Goal: Transaction & Acquisition: Purchase product/service

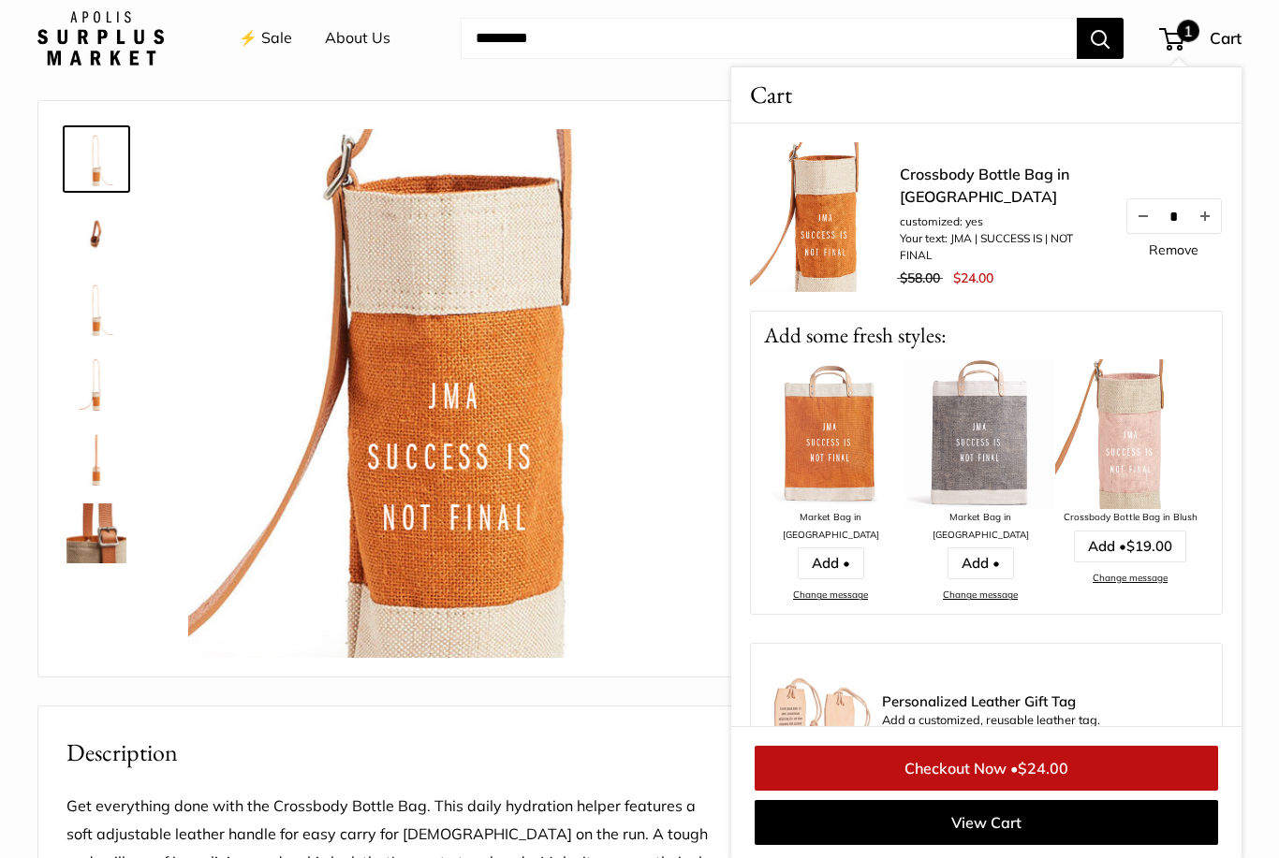
scroll to position [55, 0]
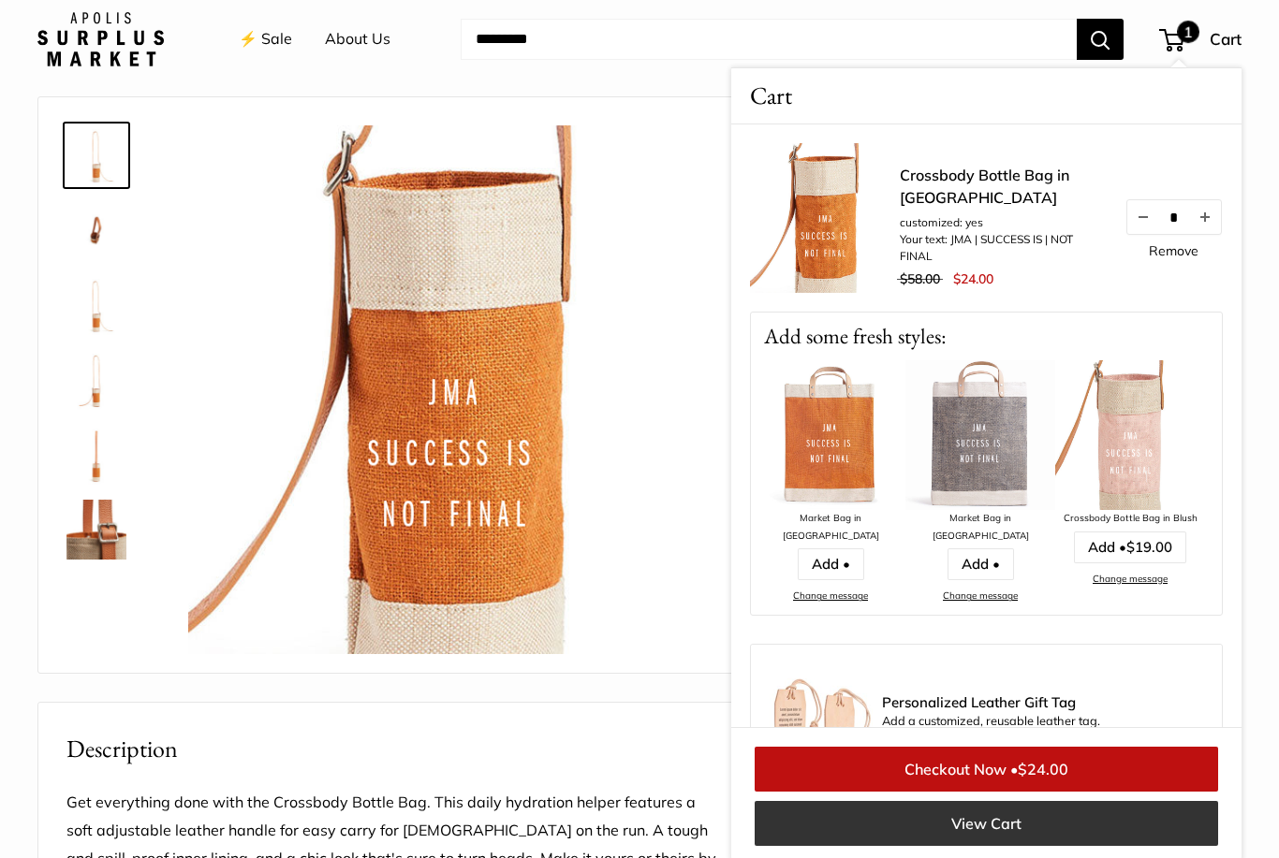
click at [981, 846] on link "View Cart" at bounding box center [986, 823] width 463 height 45
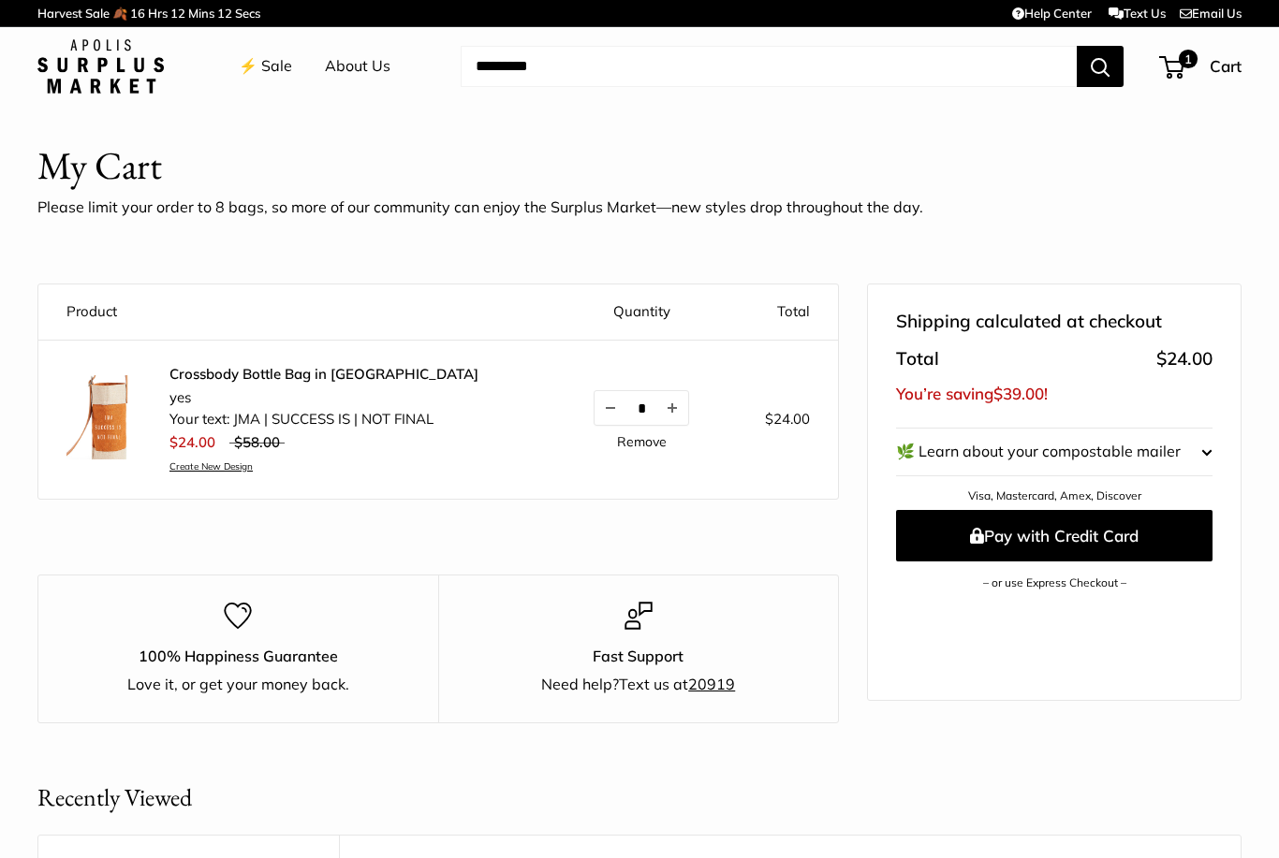
click at [275, 69] on link "⚡️ Sale" at bounding box center [265, 66] width 53 height 28
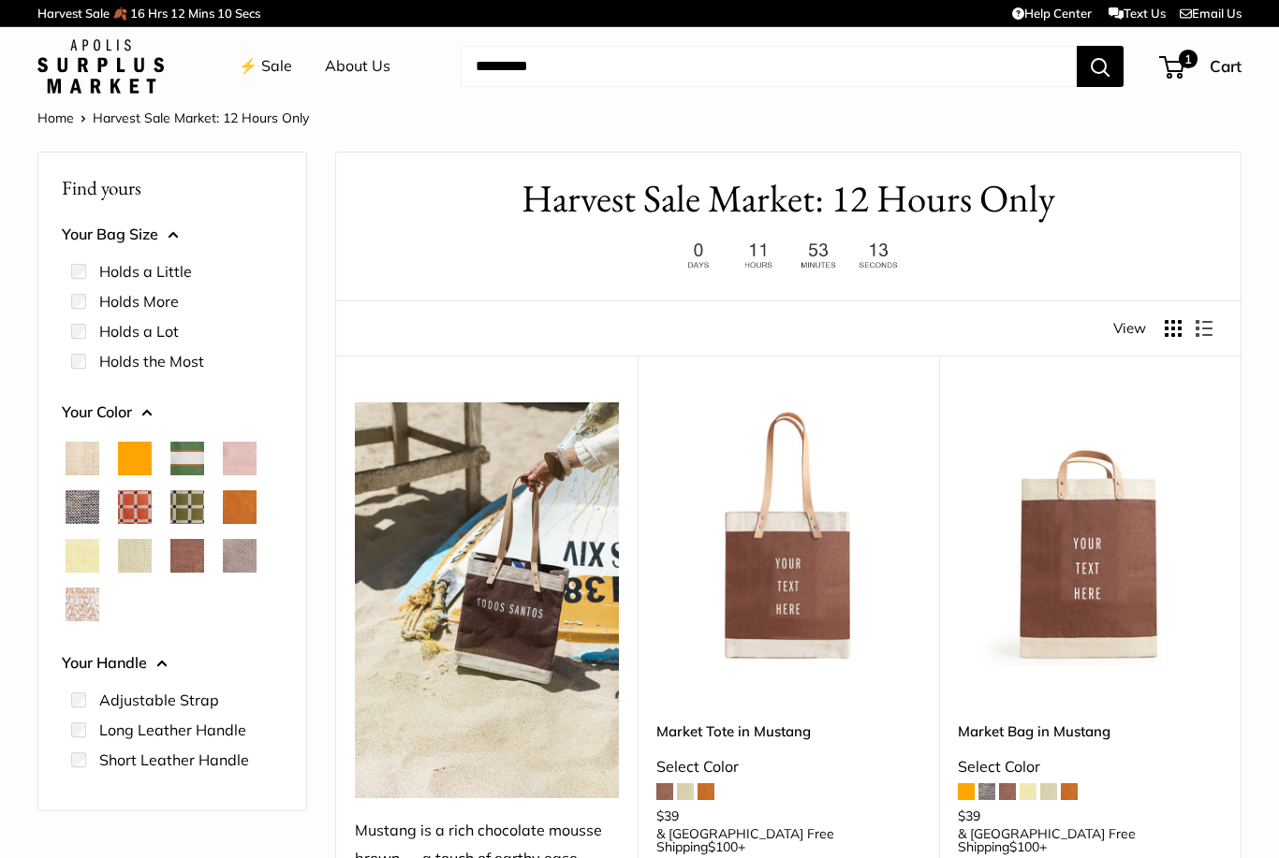
scroll to position [172, 0]
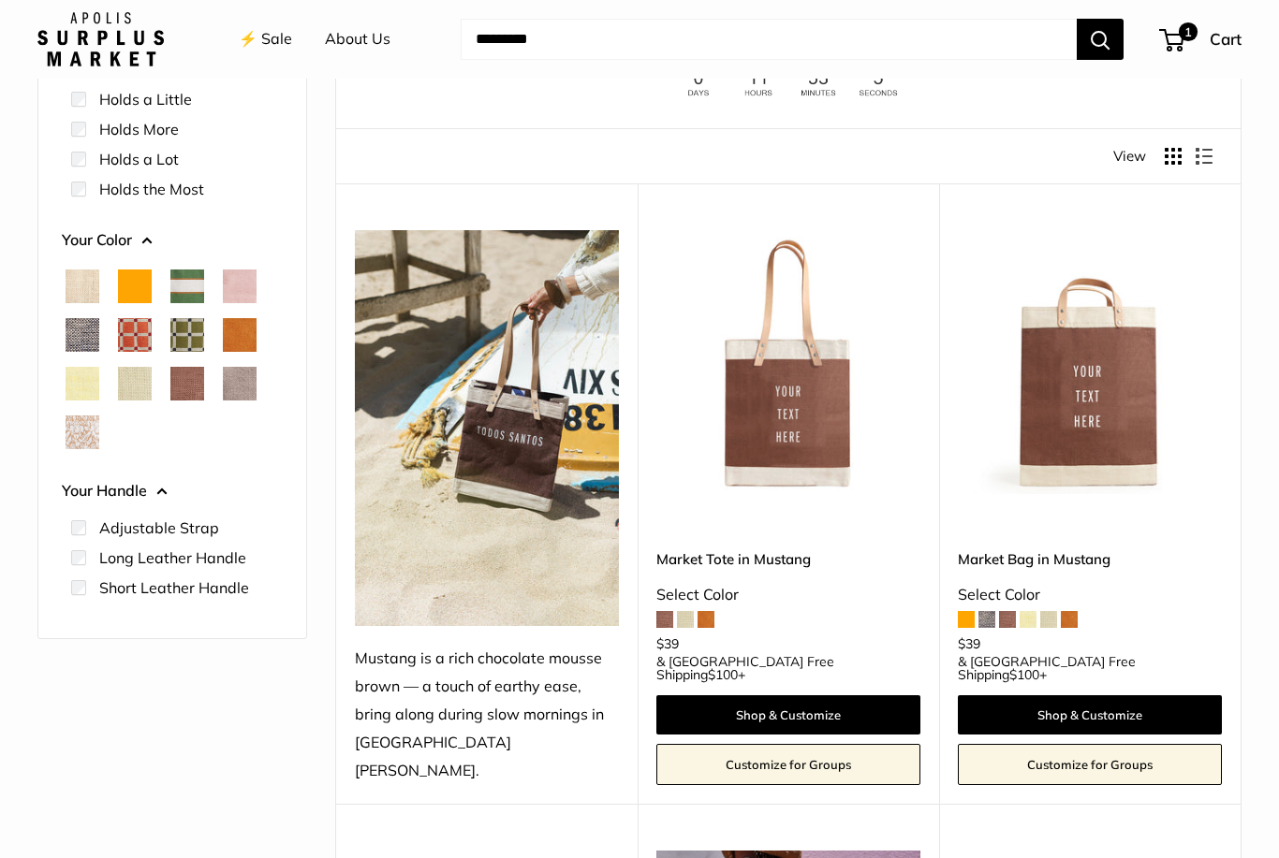
click at [139, 337] on span "Chenille Window Brick" at bounding box center [135, 335] width 34 height 34
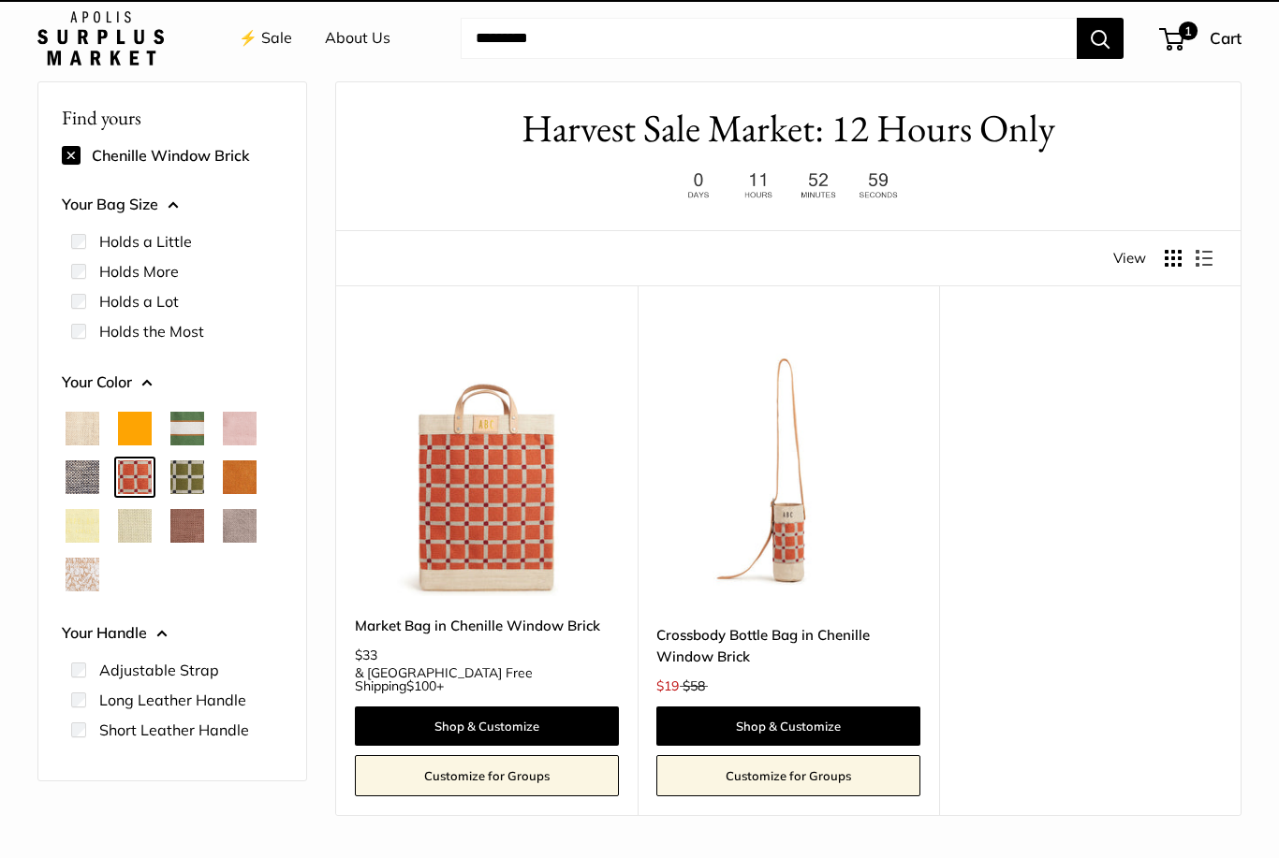
scroll to position [50, 0]
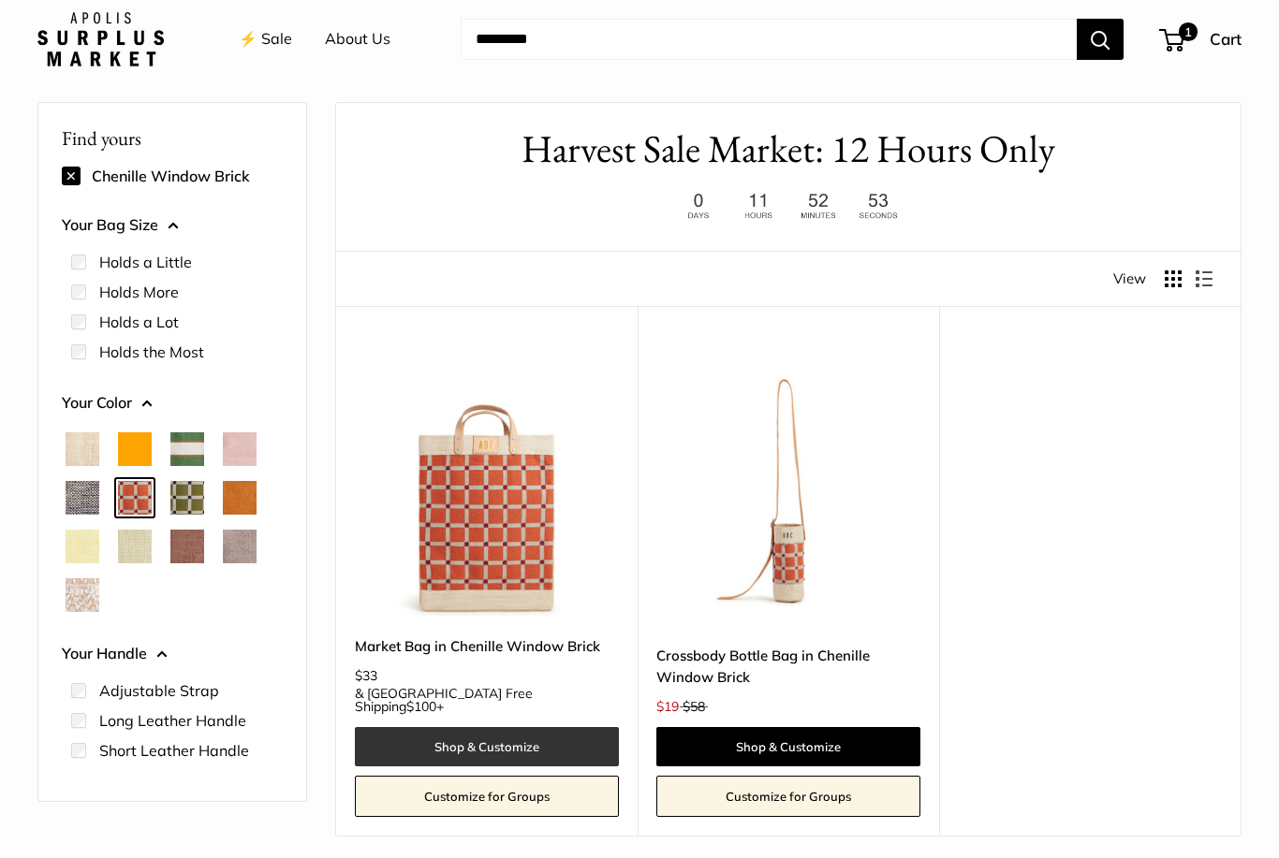
click at [477, 739] on link "Shop & Customize" at bounding box center [487, 746] width 264 height 39
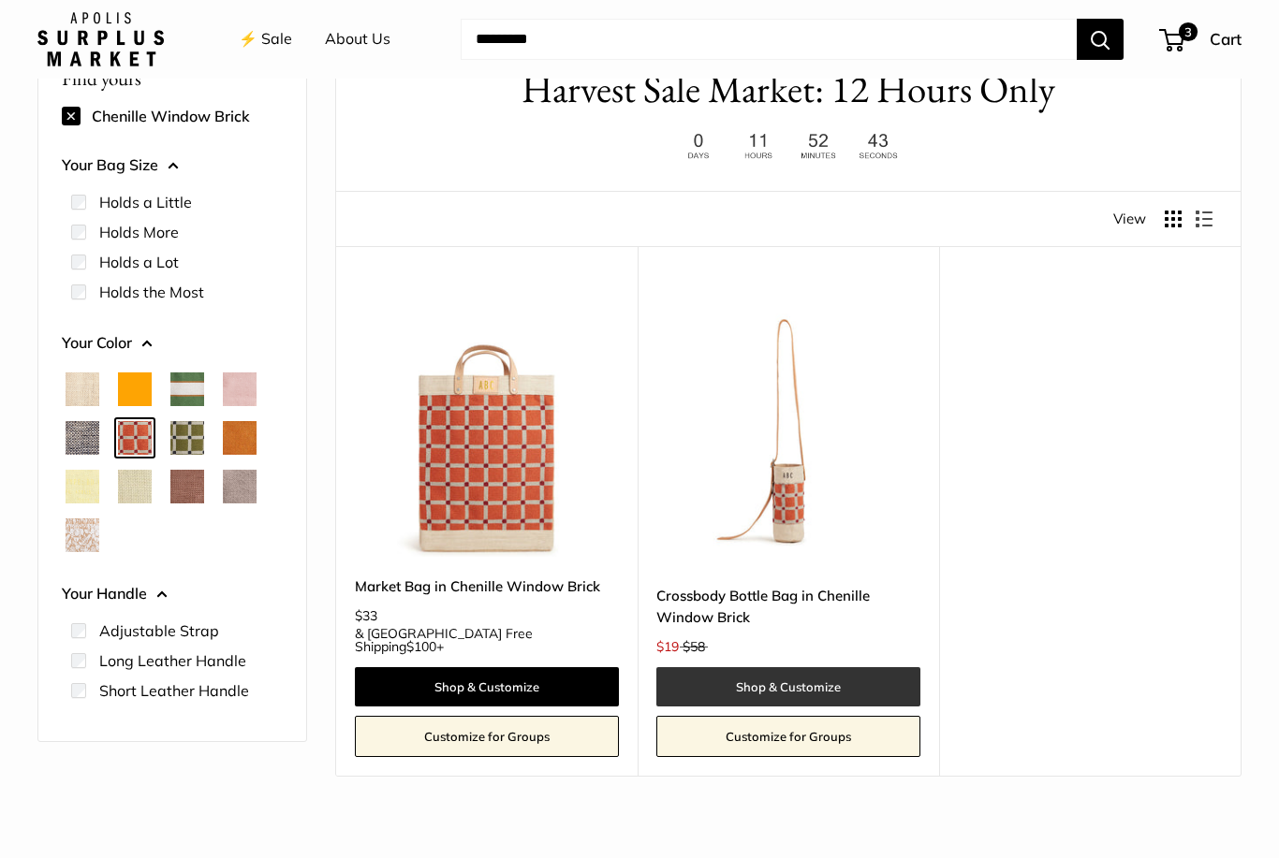
click at [796, 686] on link "Shop & Customize" at bounding box center [788, 686] width 264 height 39
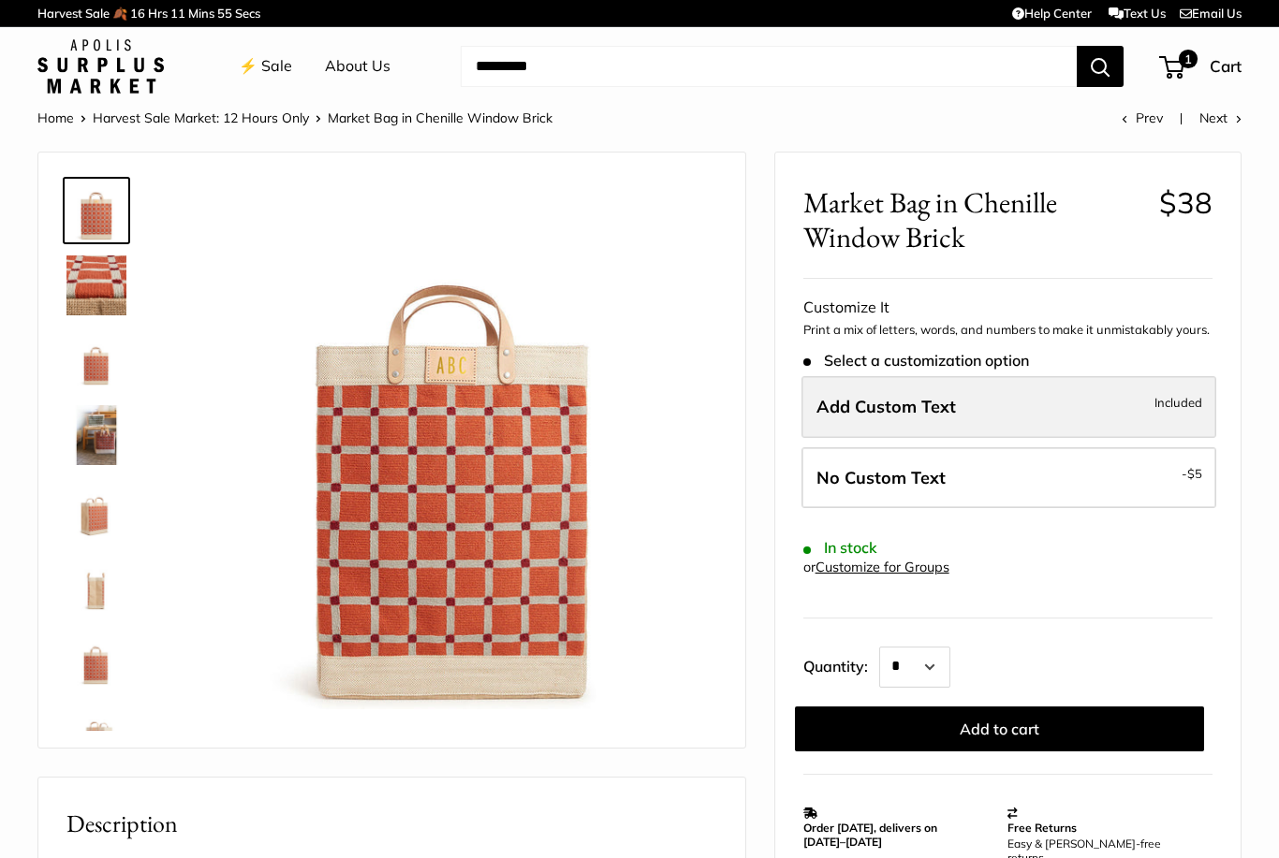
click at [909, 411] on span "Add Custom Text" at bounding box center [885, 407] width 139 height 22
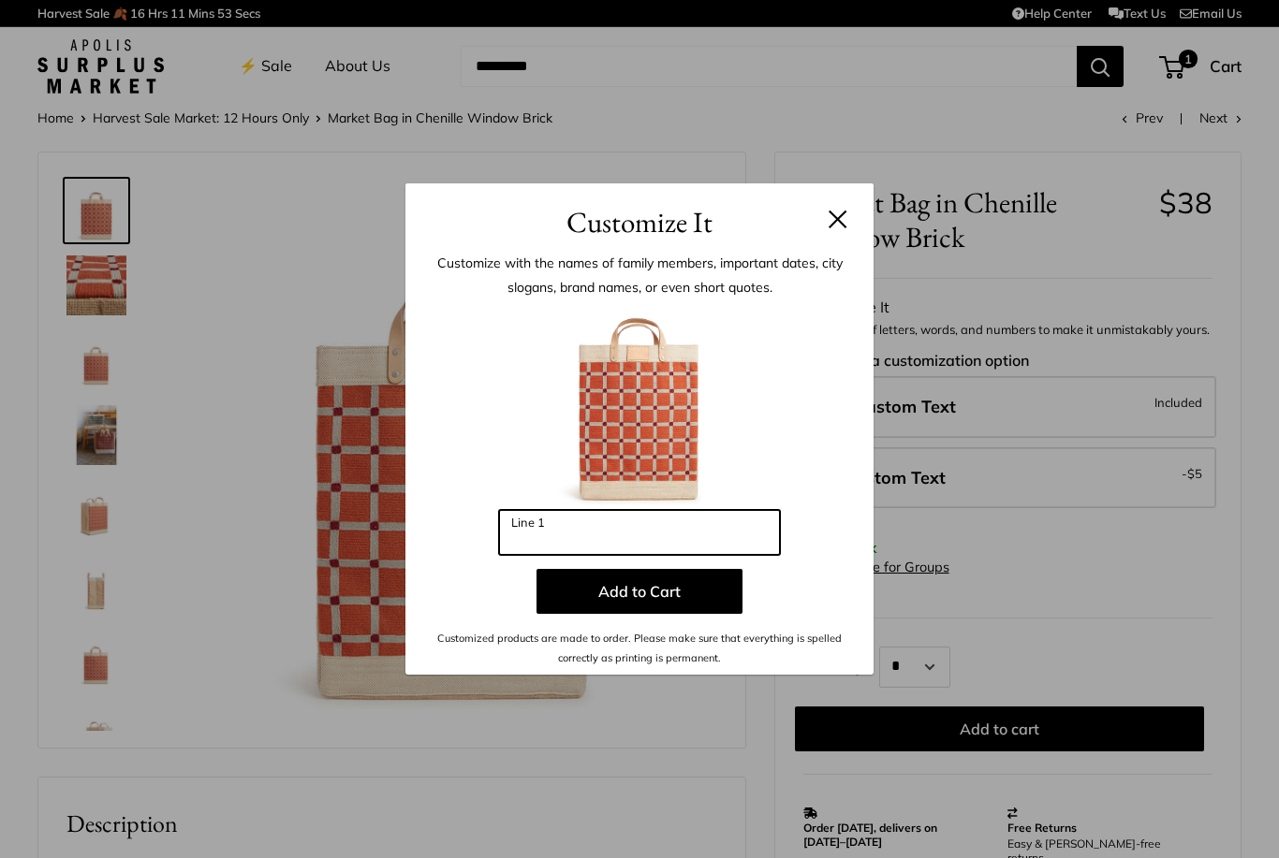
click at [595, 534] on input "Line 1" at bounding box center [639, 532] width 281 height 45
type input "***"
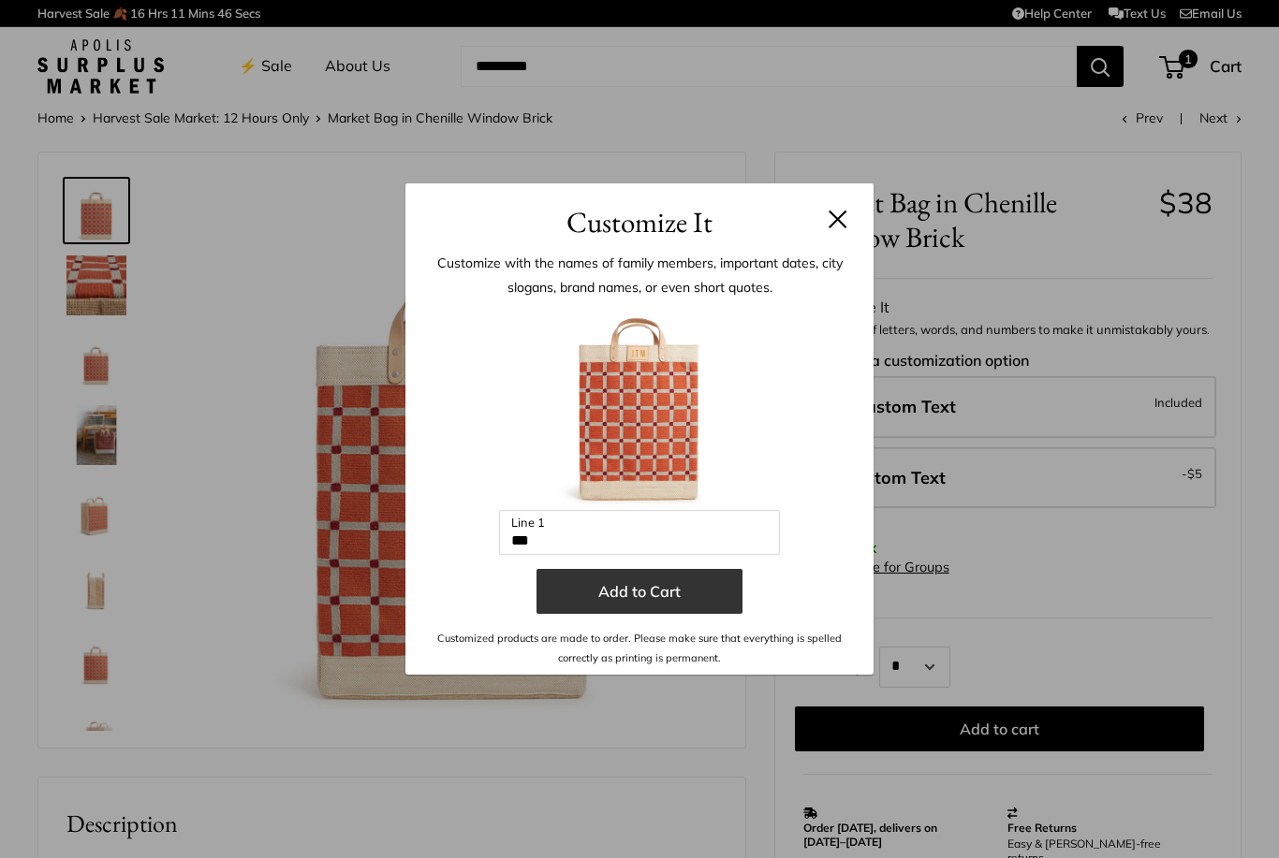
click at [628, 594] on button "Add to Cart" at bounding box center [639, 591] width 206 height 45
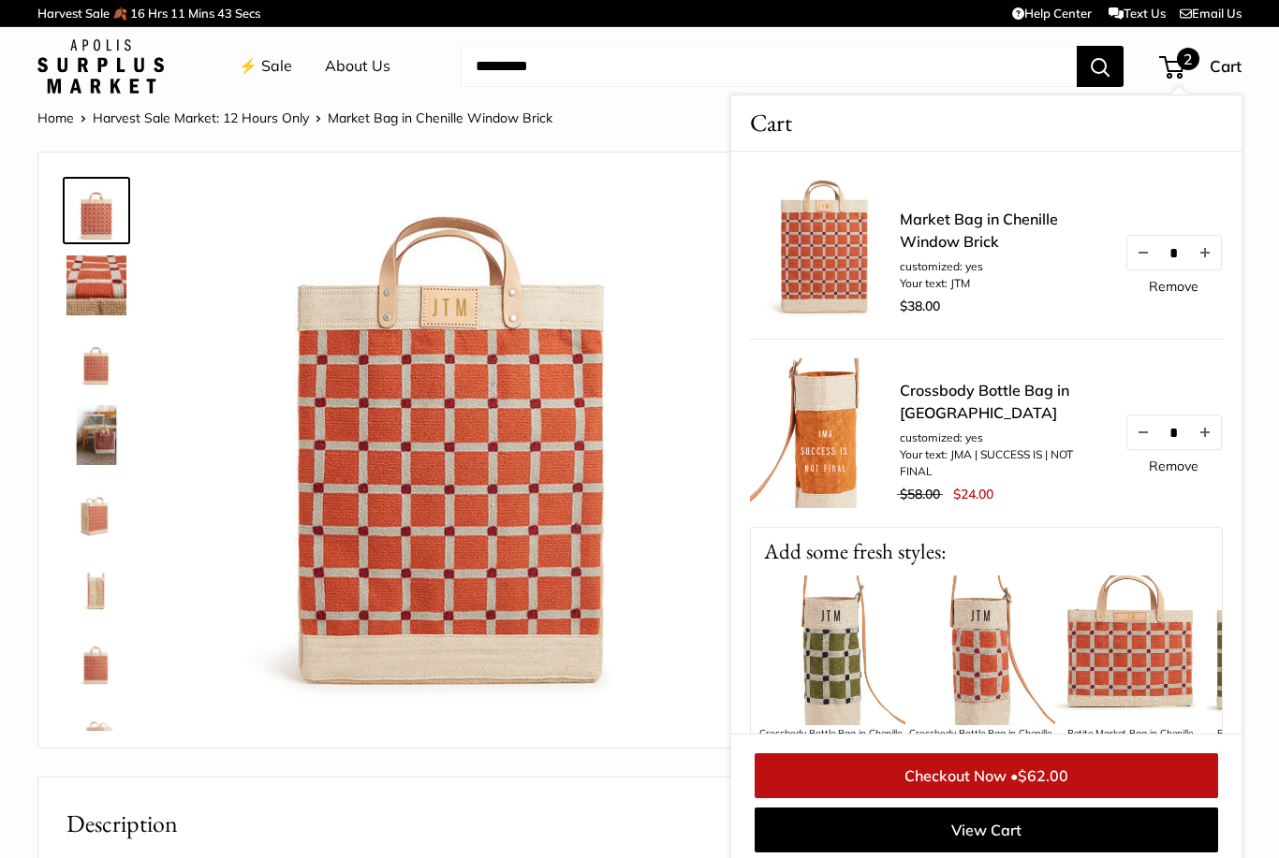
click at [1004, 661] on img at bounding box center [980, 651] width 150 height 150
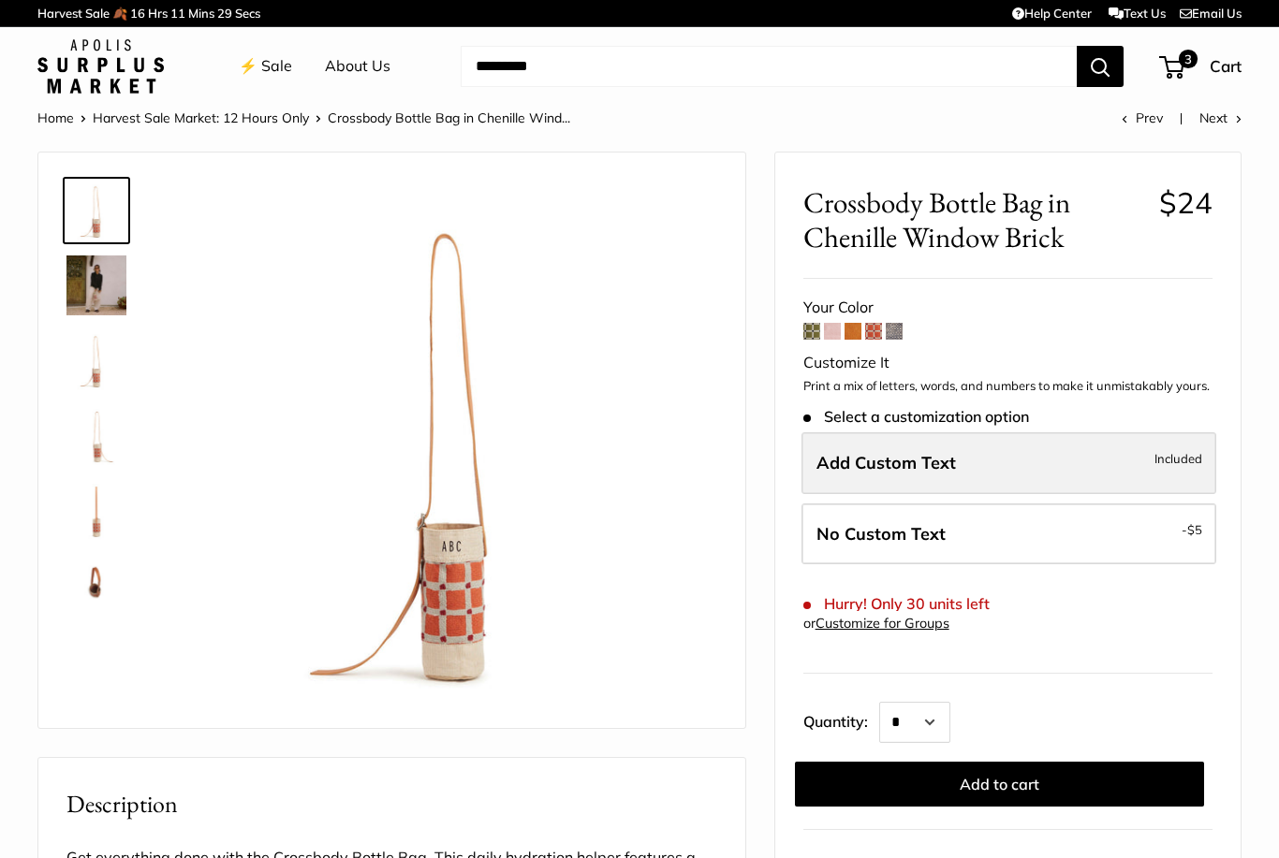
click at [886, 465] on span "Add Custom Text" at bounding box center [885, 463] width 139 height 22
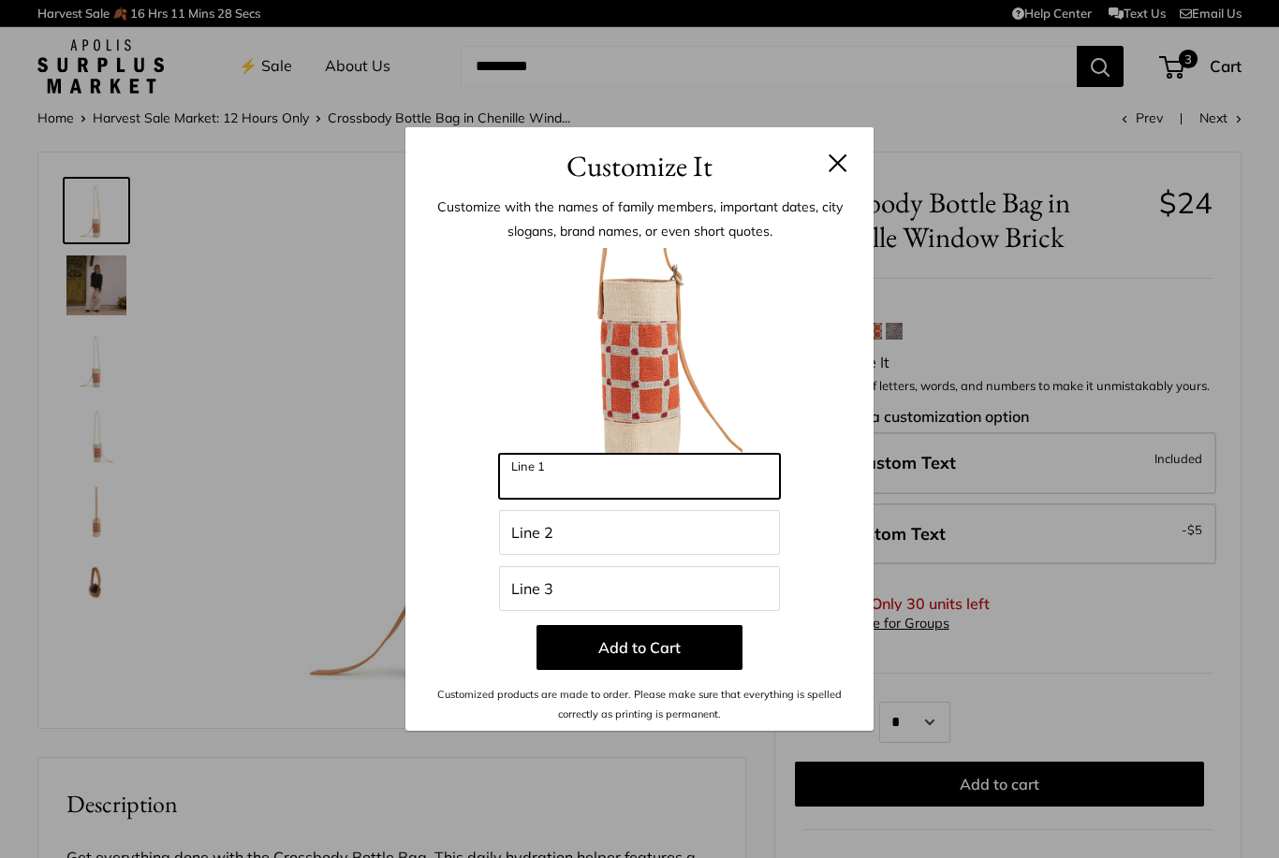
click at [632, 478] on input "Line 1" at bounding box center [639, 476] width 281 height 45
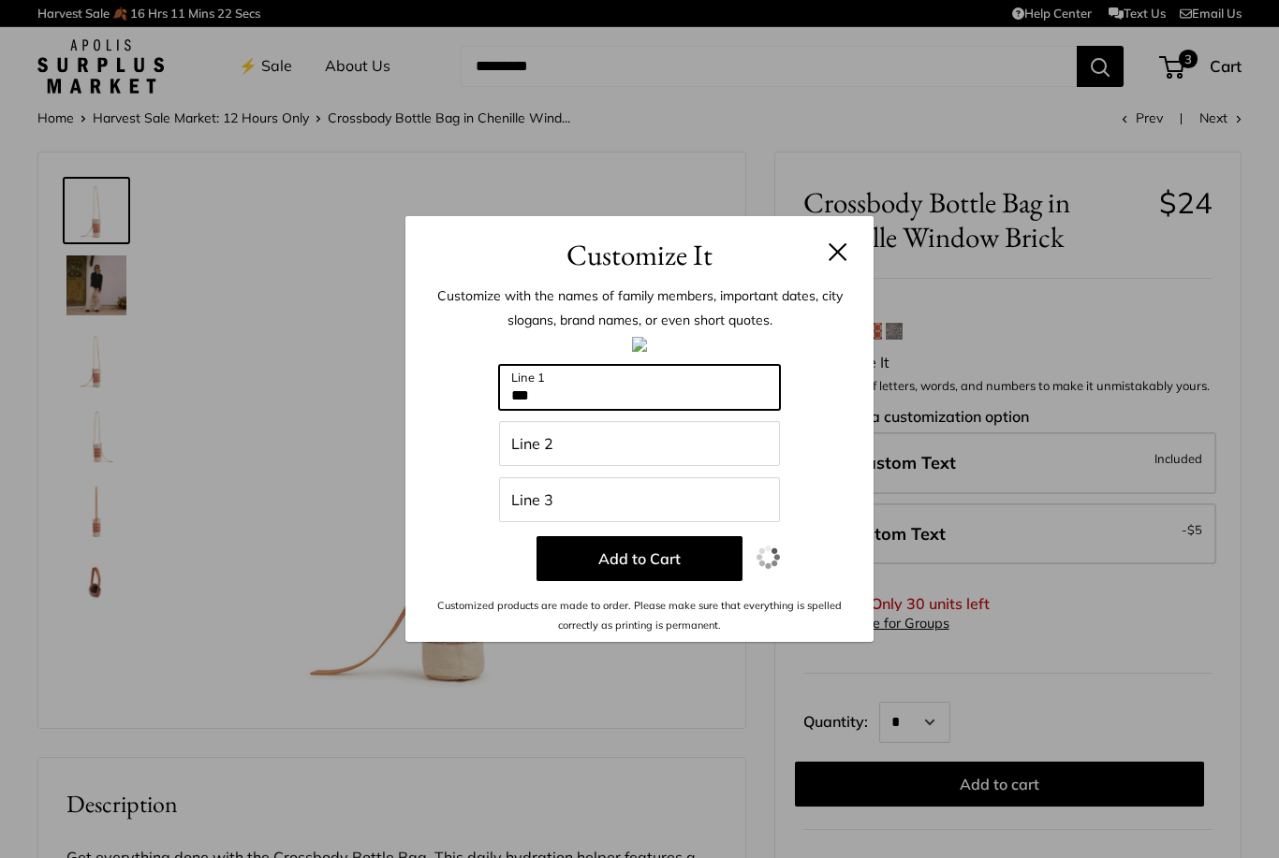
type input "***"
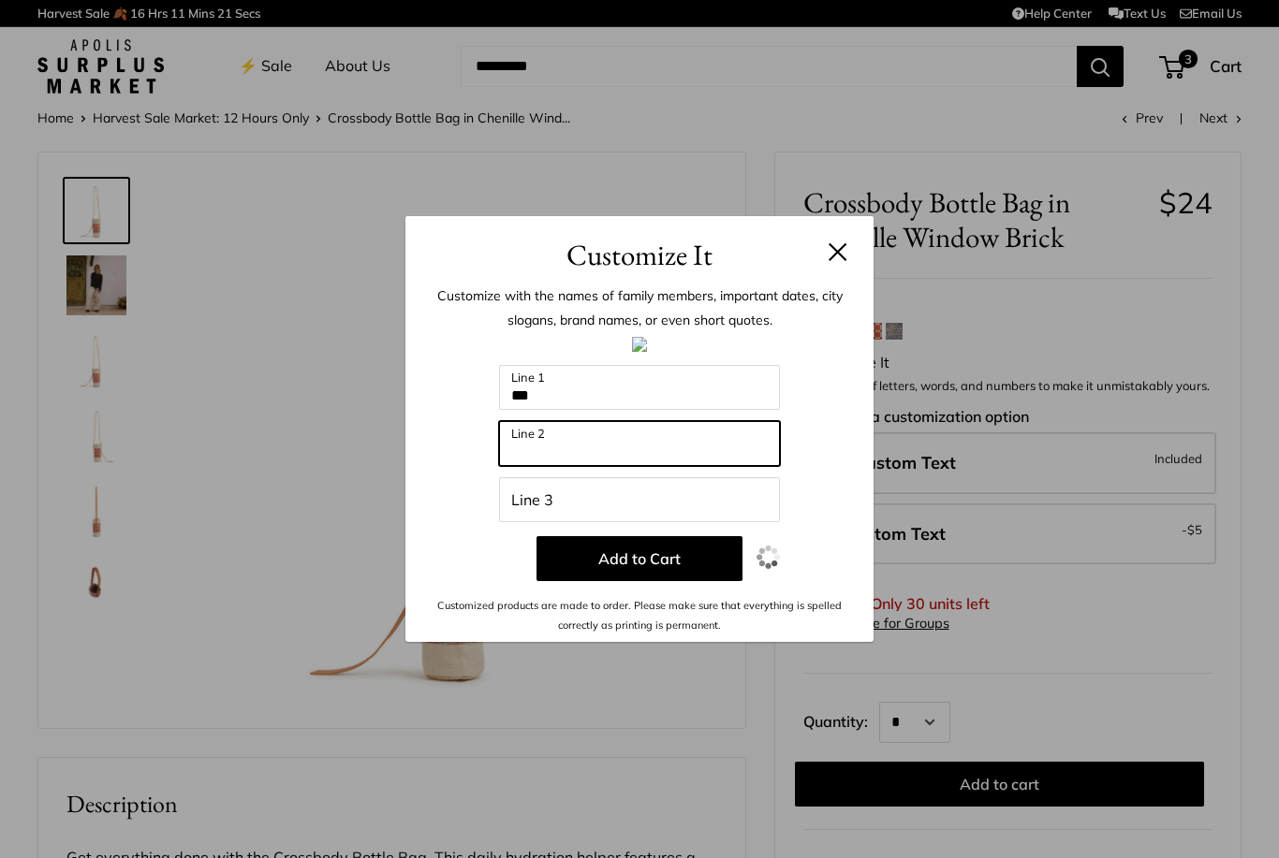
click at [590, 433] on input "Line 2" at bounding box center [639, 443] width 281 height 45
type input "**********"
click at [838, 254] on button at bounding box center [838, 251] width 19 height 19
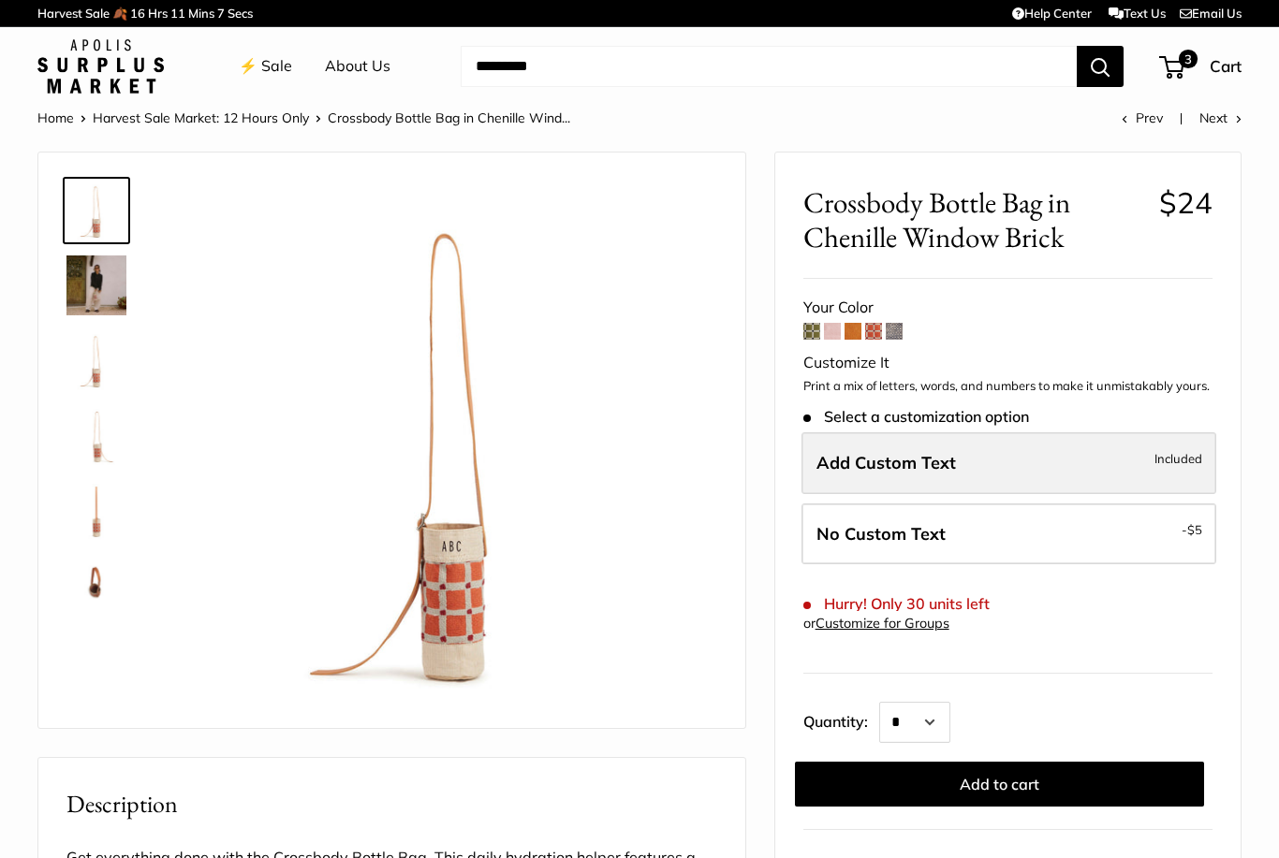
click at [958, 469] on label "Add Custom Text Included" at bounding box center [1008, 464] width 415 height 62
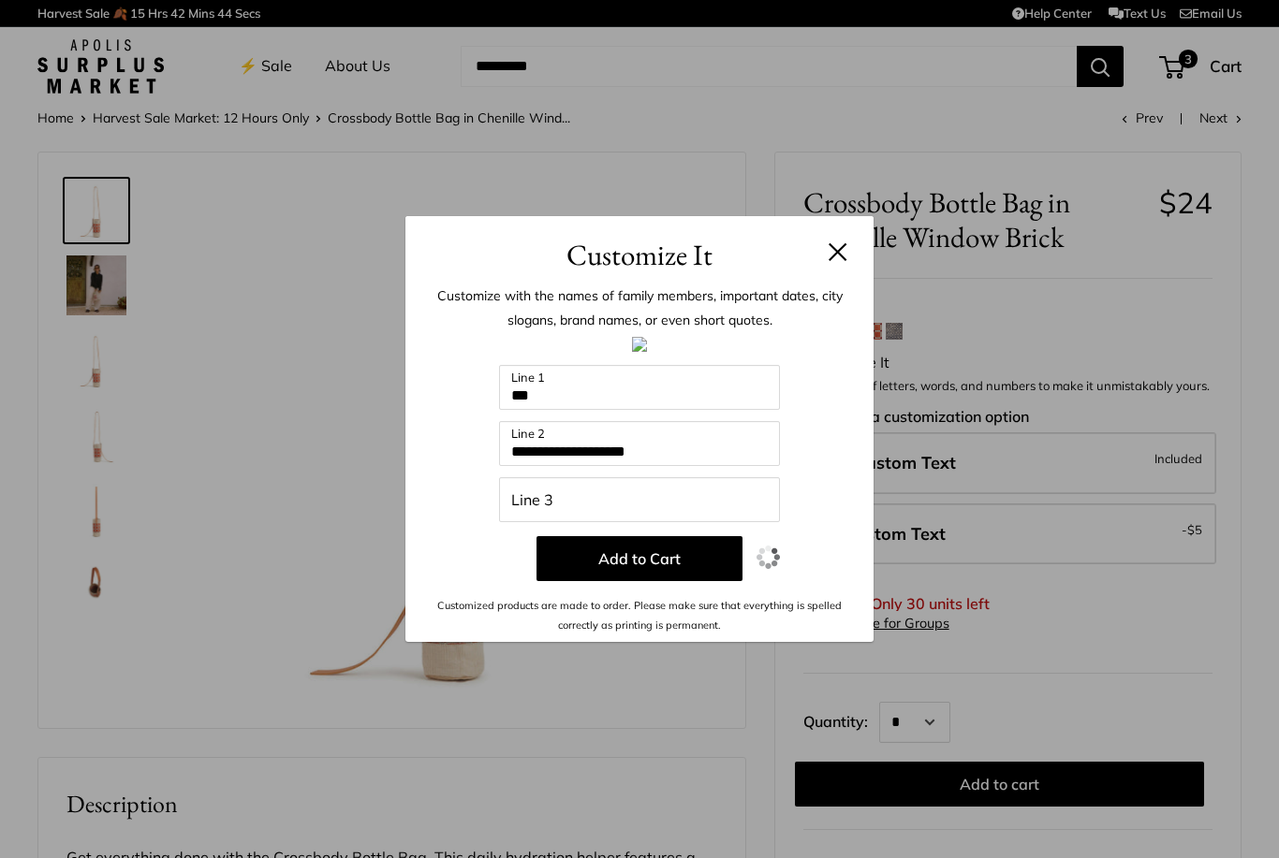
click at [842, 259] on button at bounding box center [838, 251] width 19 height 19
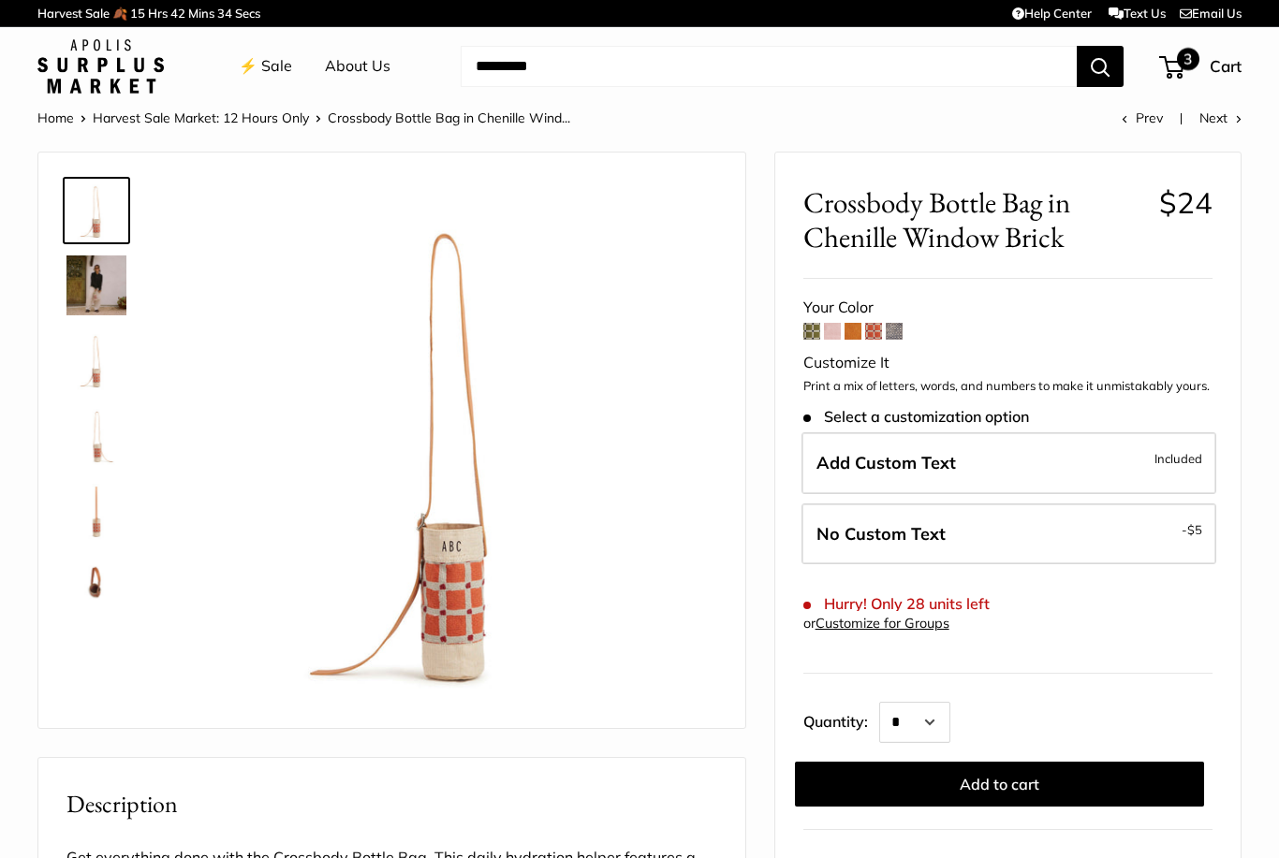
click at [1170, 69] on span at bounding box center [1169, 68] width 6 height 6
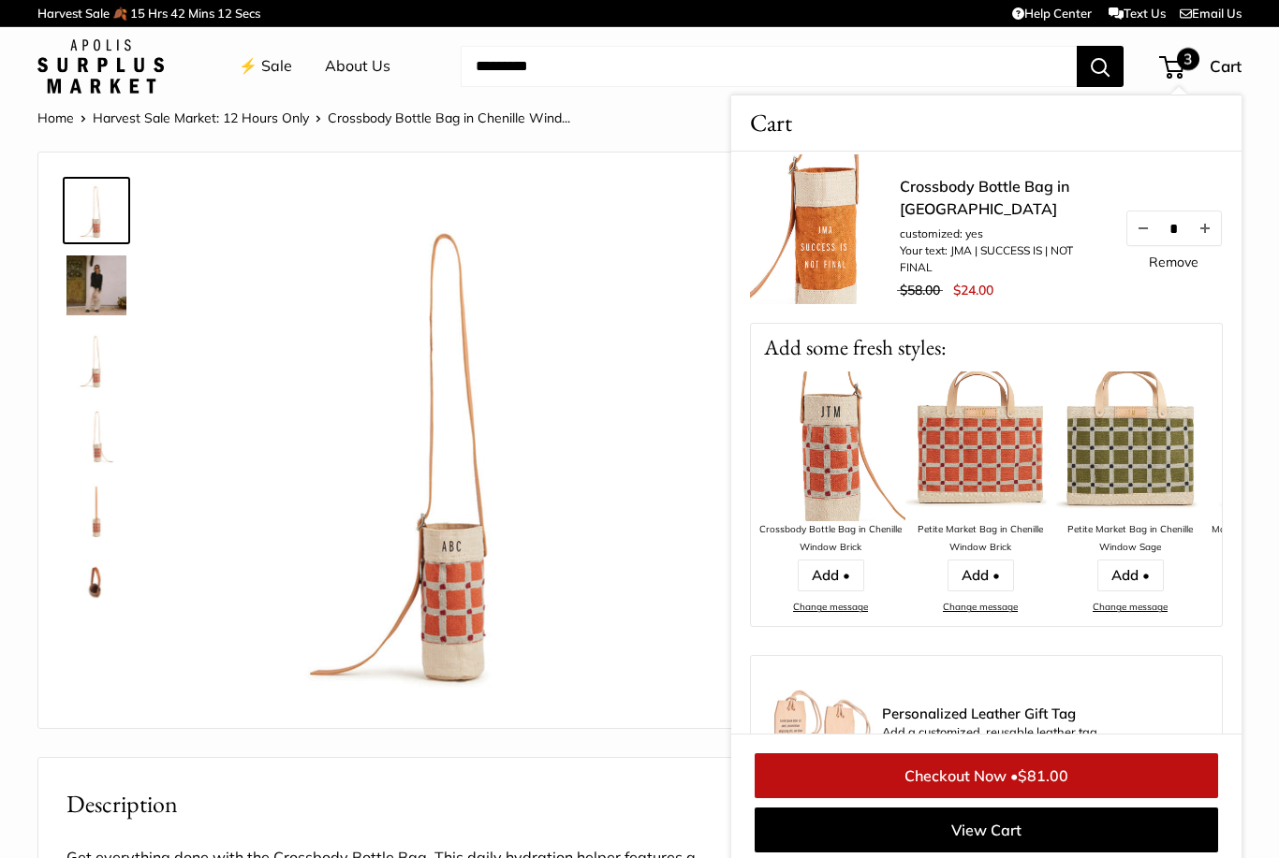
click at [546, 604] on img at bounding box center [452, 445] width 529 height 529
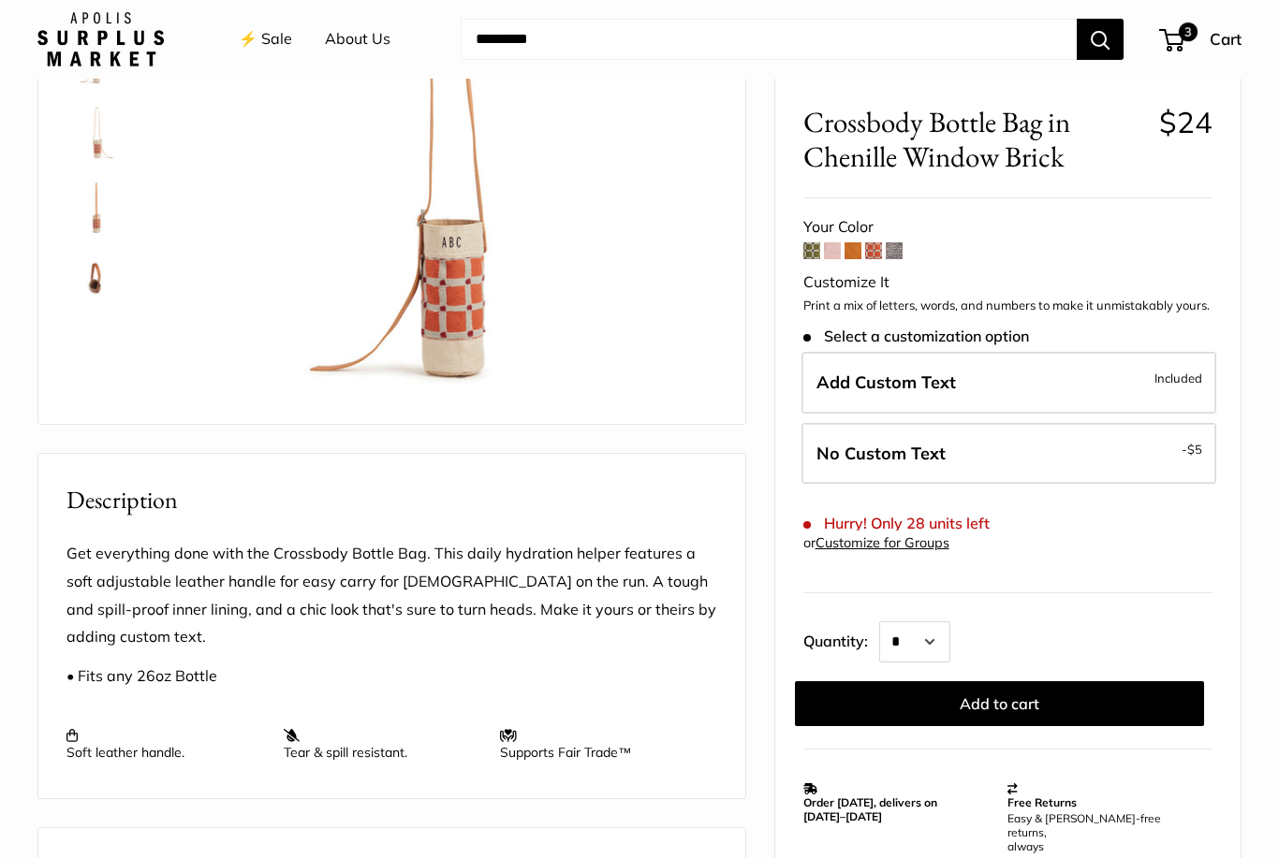
scroll to position [330, 0]
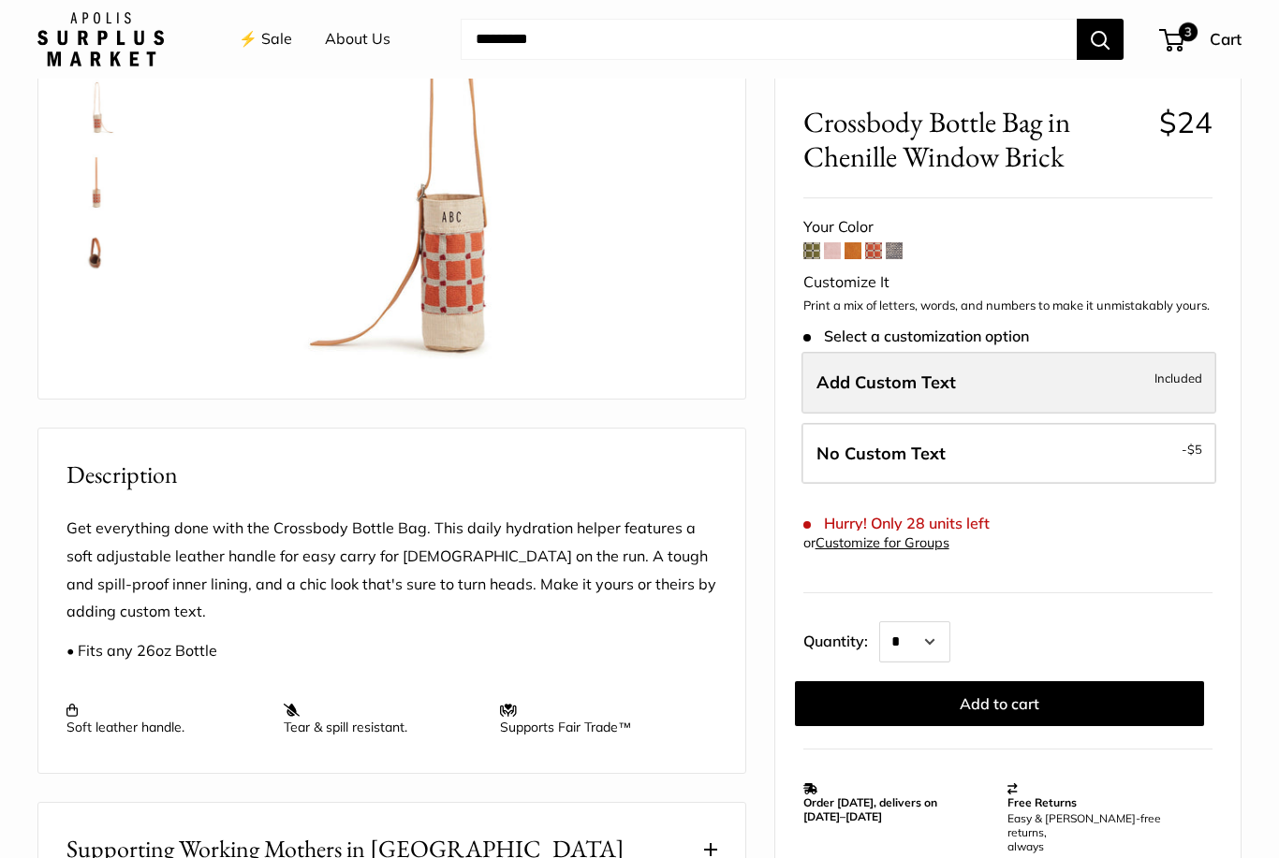
click at [907, 380] on span "Add Custom Text" at bounding box center [885, 383] width 139 height 22
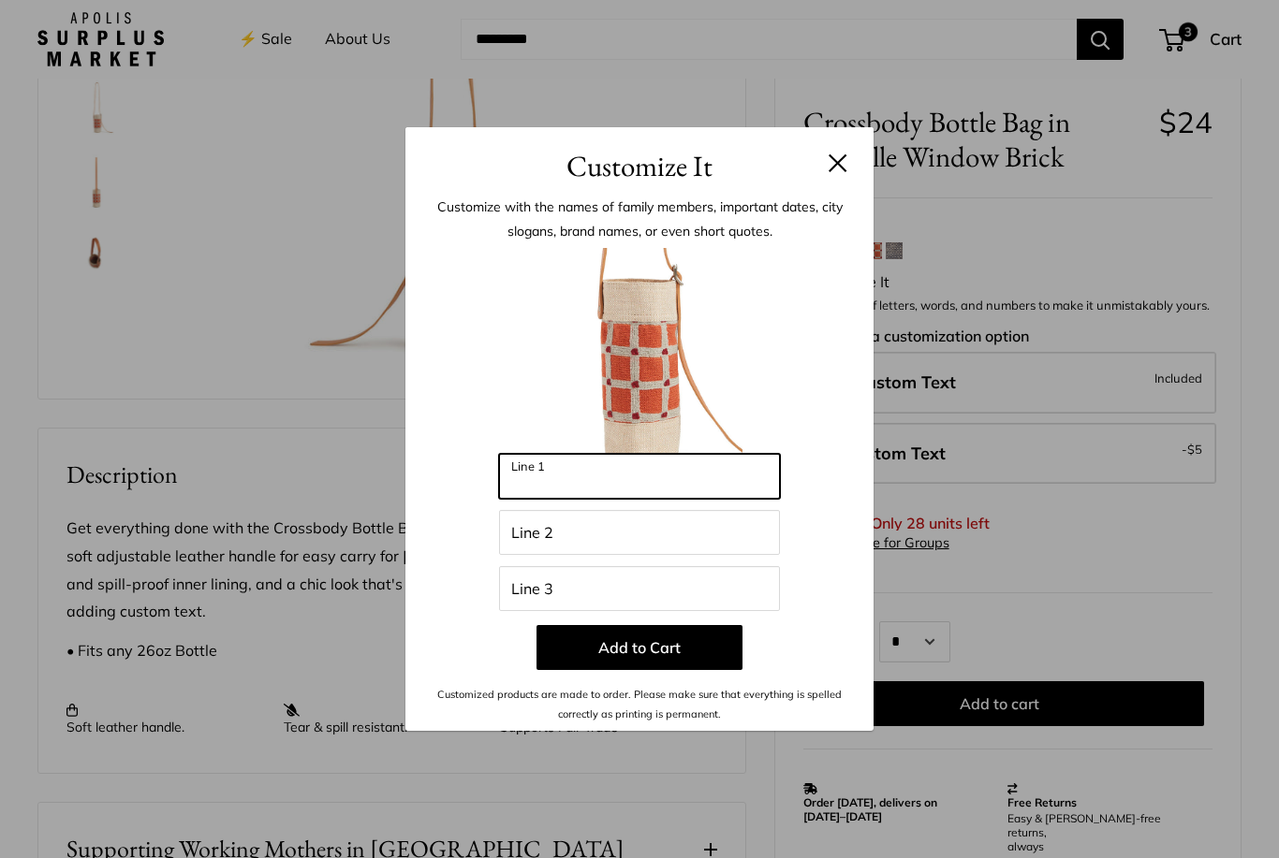
click at [592, 499] on input "Line 1" at bounding box center [639, 476] width 281 height 45
type input "*"
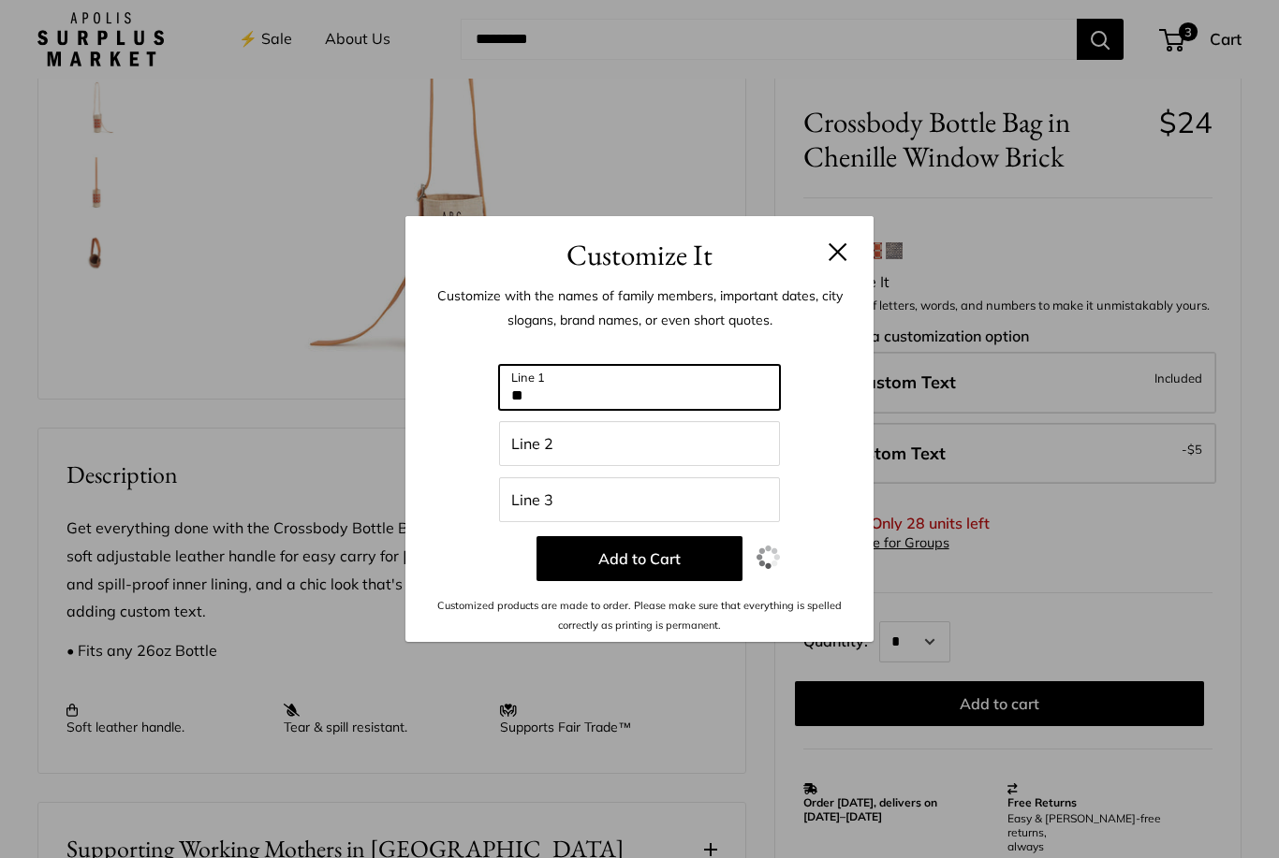
type input "*"
type input "***"
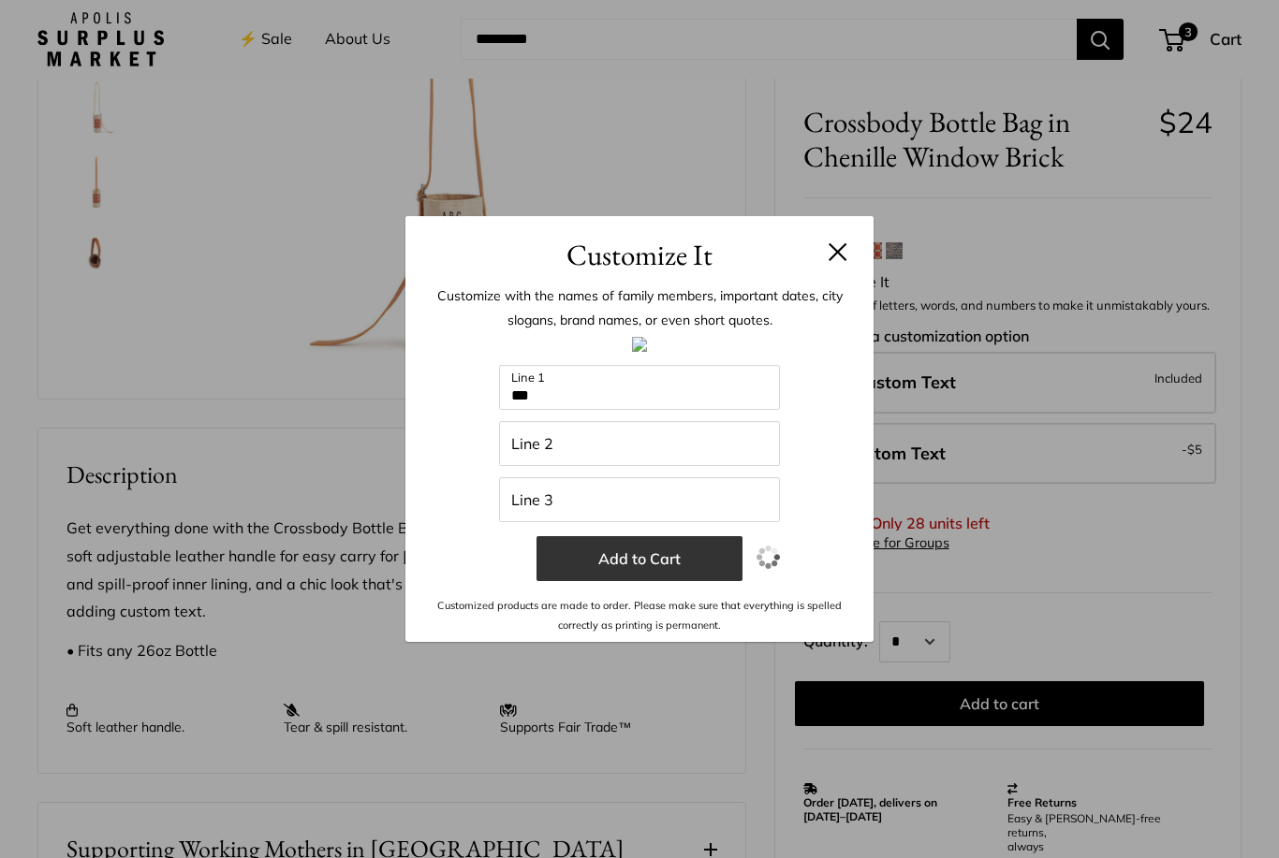
click at [638, 581] on button "Add to Cart" at bounding box center [639, 558] width 206 height 45
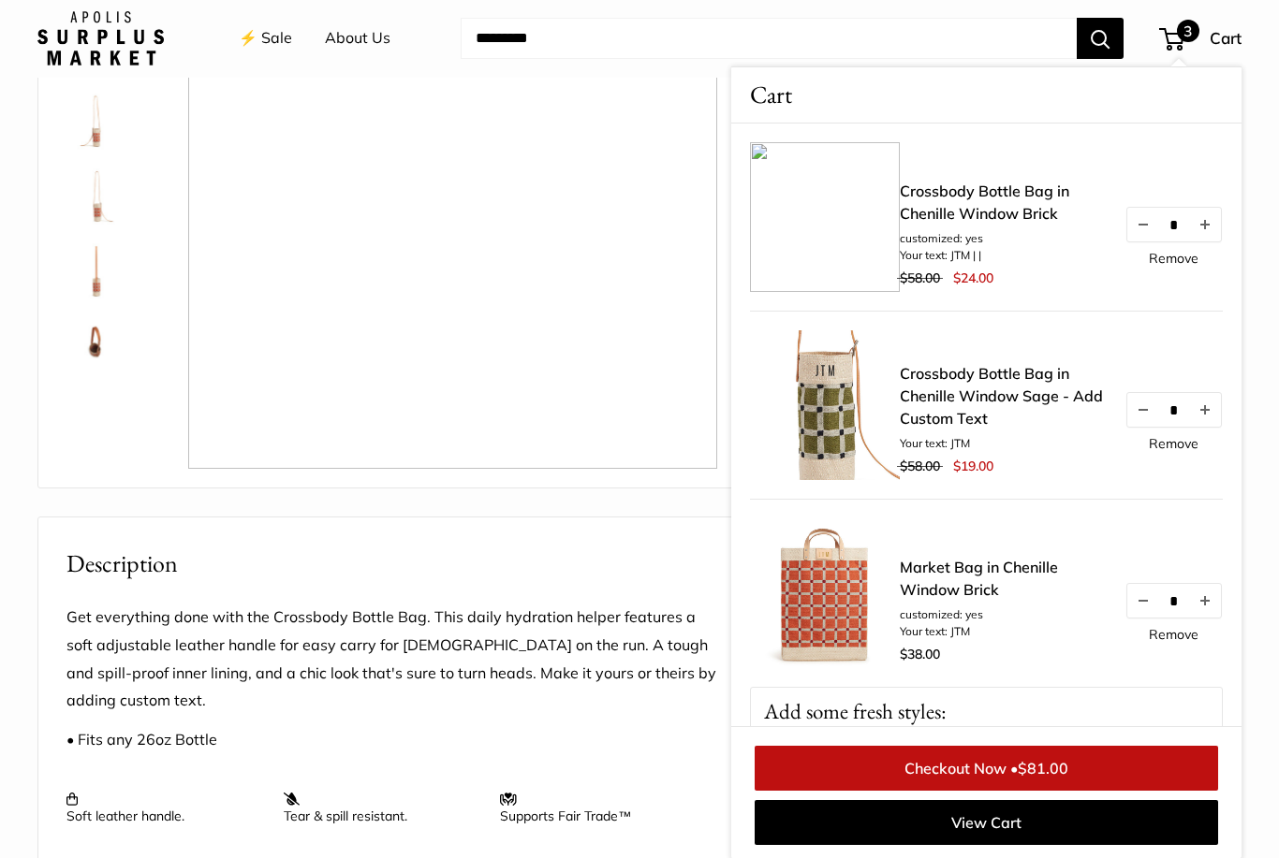
scroll to position [241, 0]
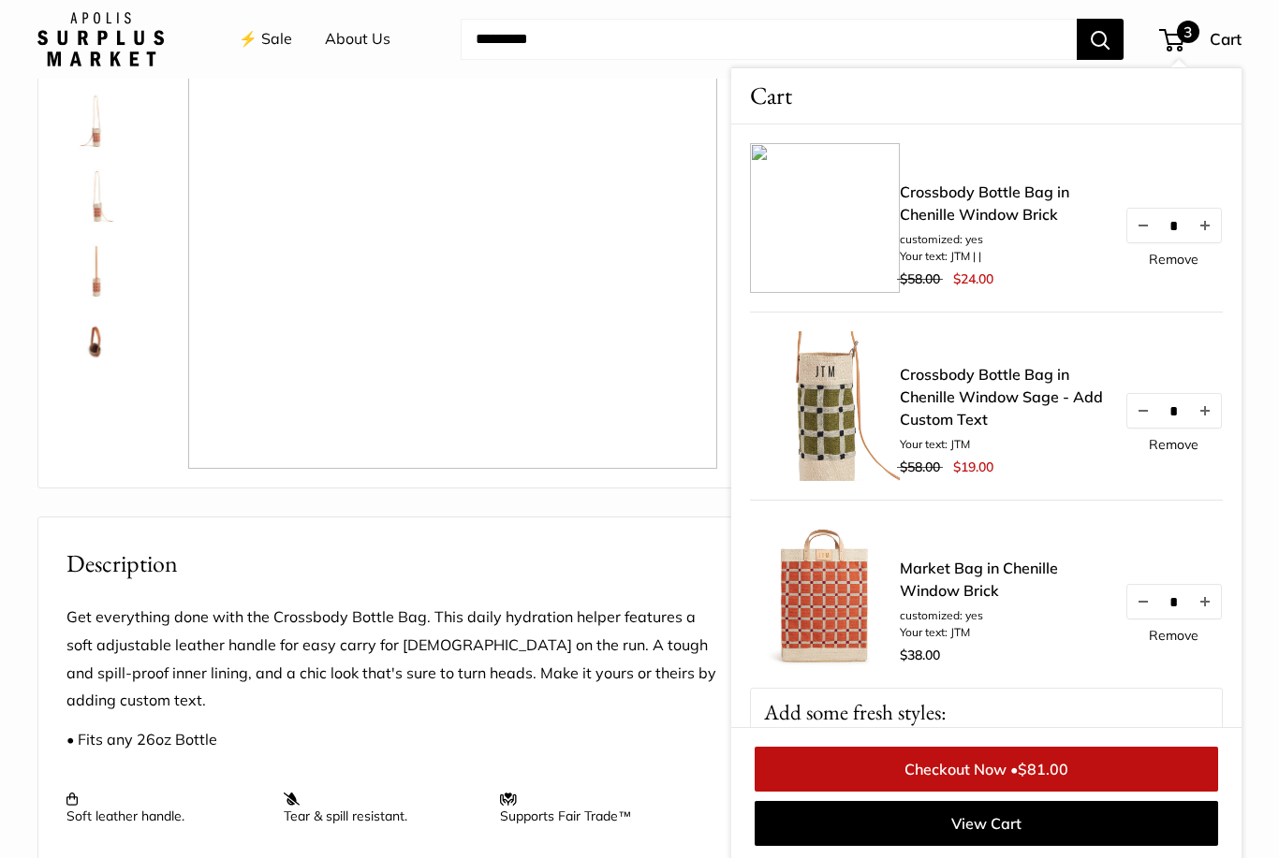
click at [1177, 259] on link "Remove" at bounding box center [1174, 259] width 50 height 13
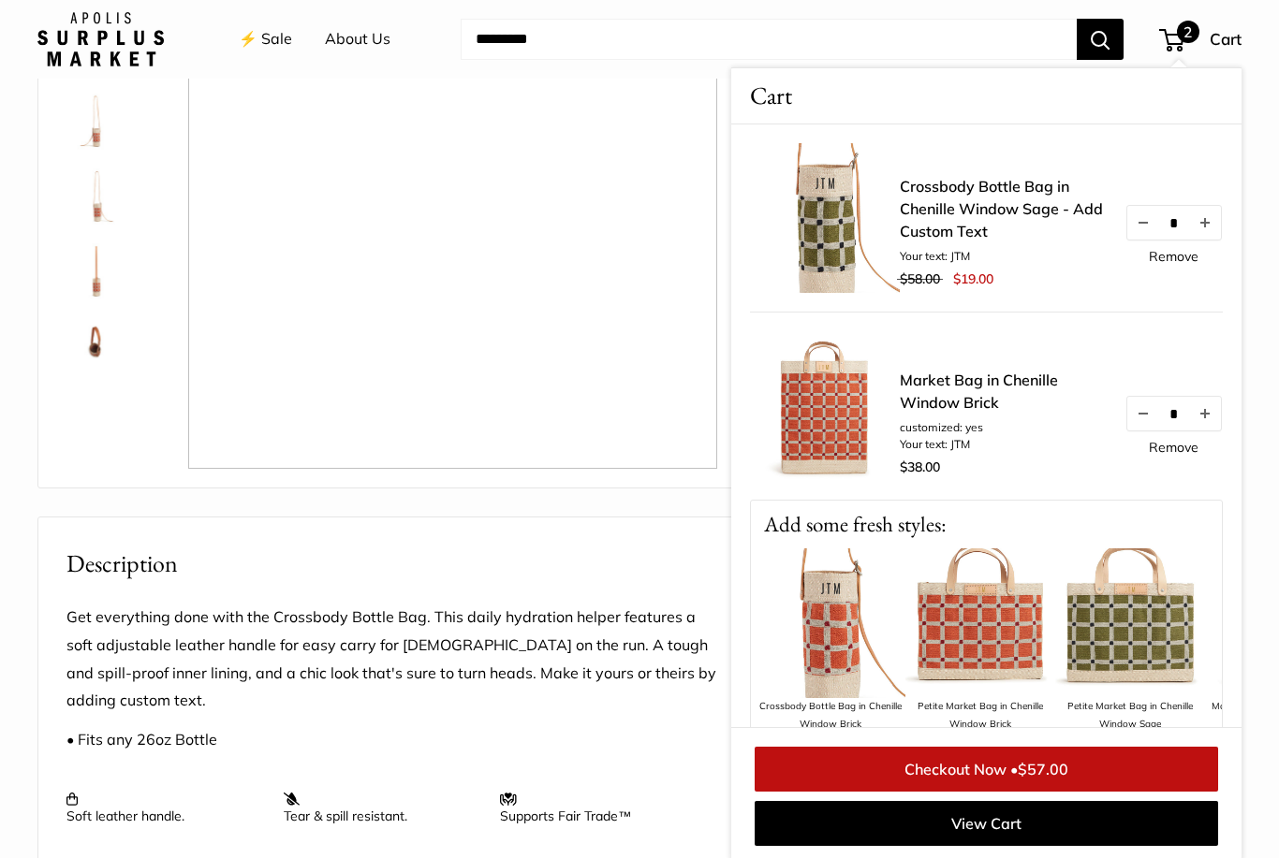
click at [1175, 259] on link "Remove" at bounding box center [1174, 256] width 50 height 13
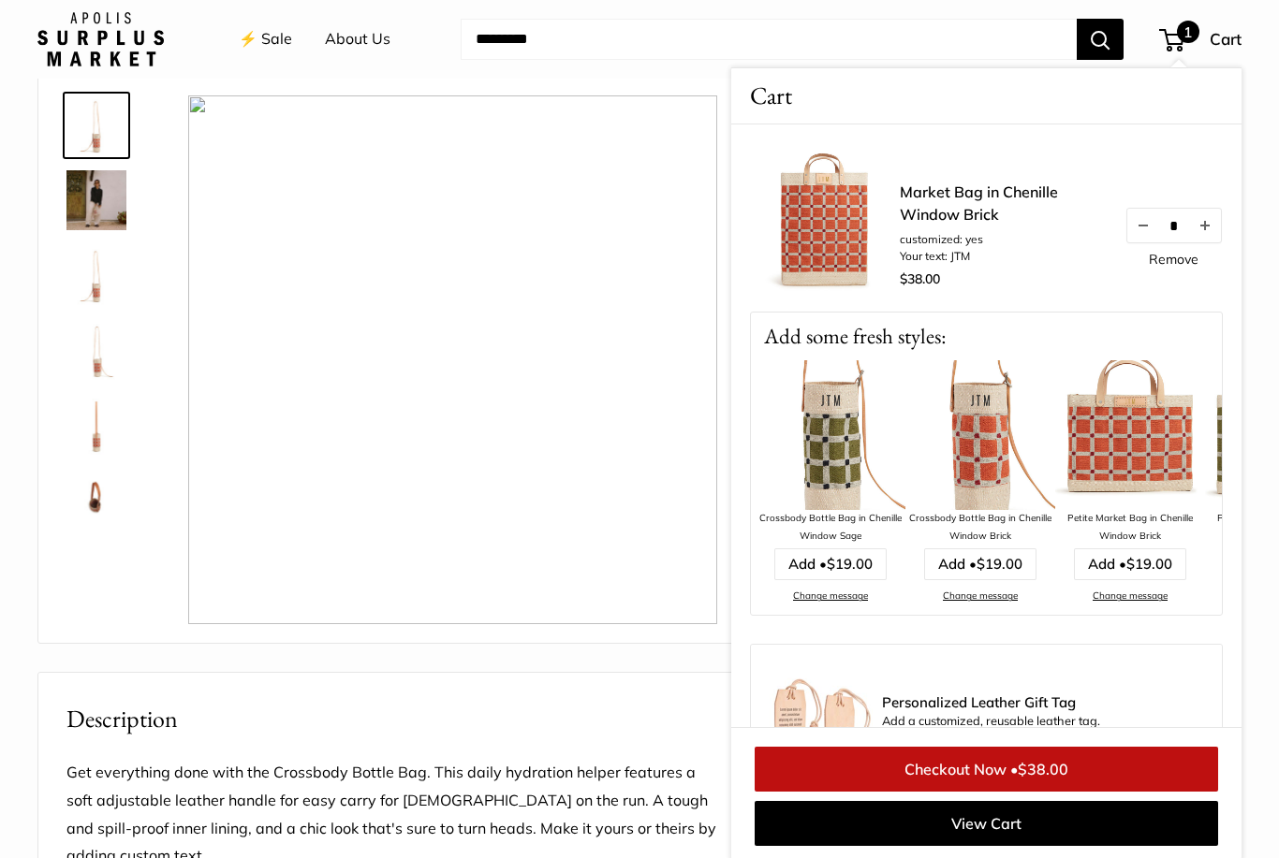
scroll to position [91, 0]
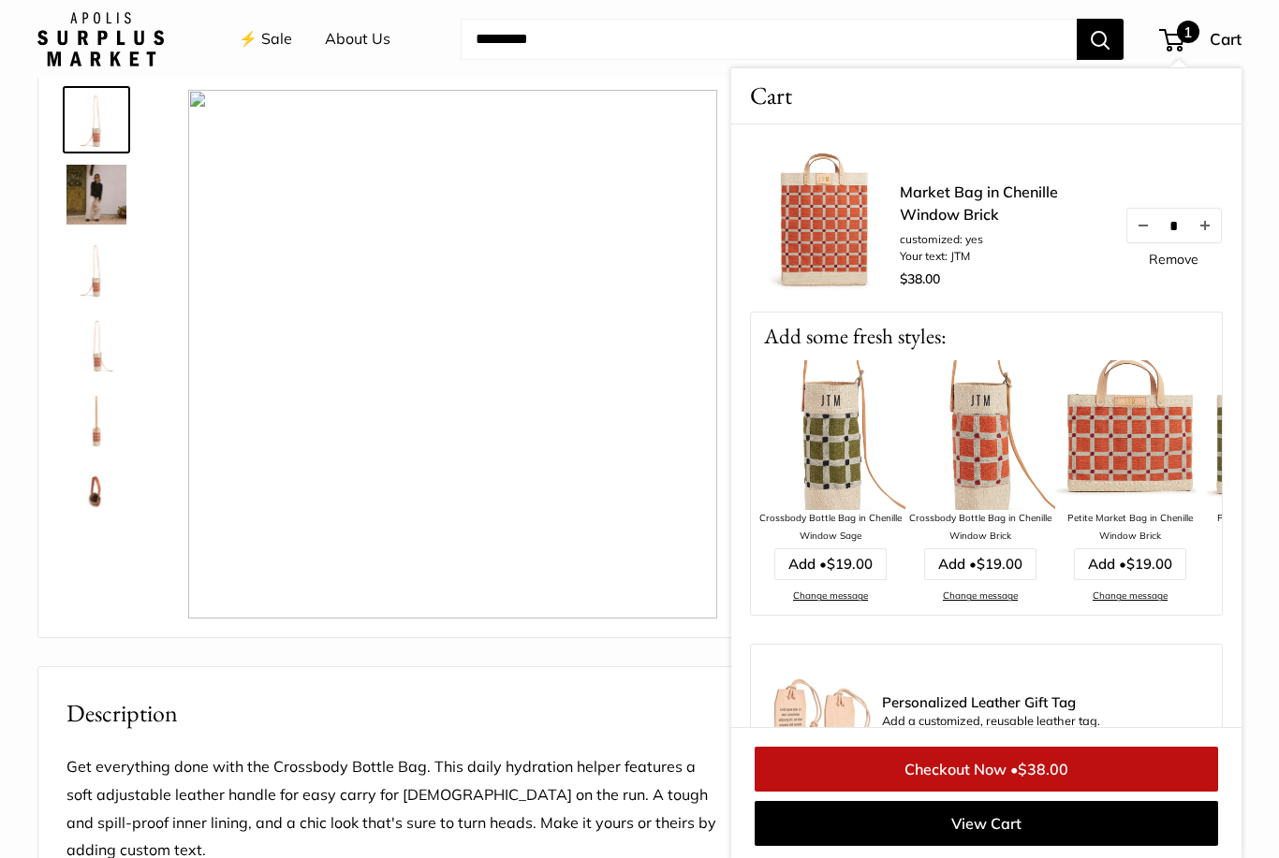
click at [979, 468] on img at bounding box center [980, 435] width 150 height 150
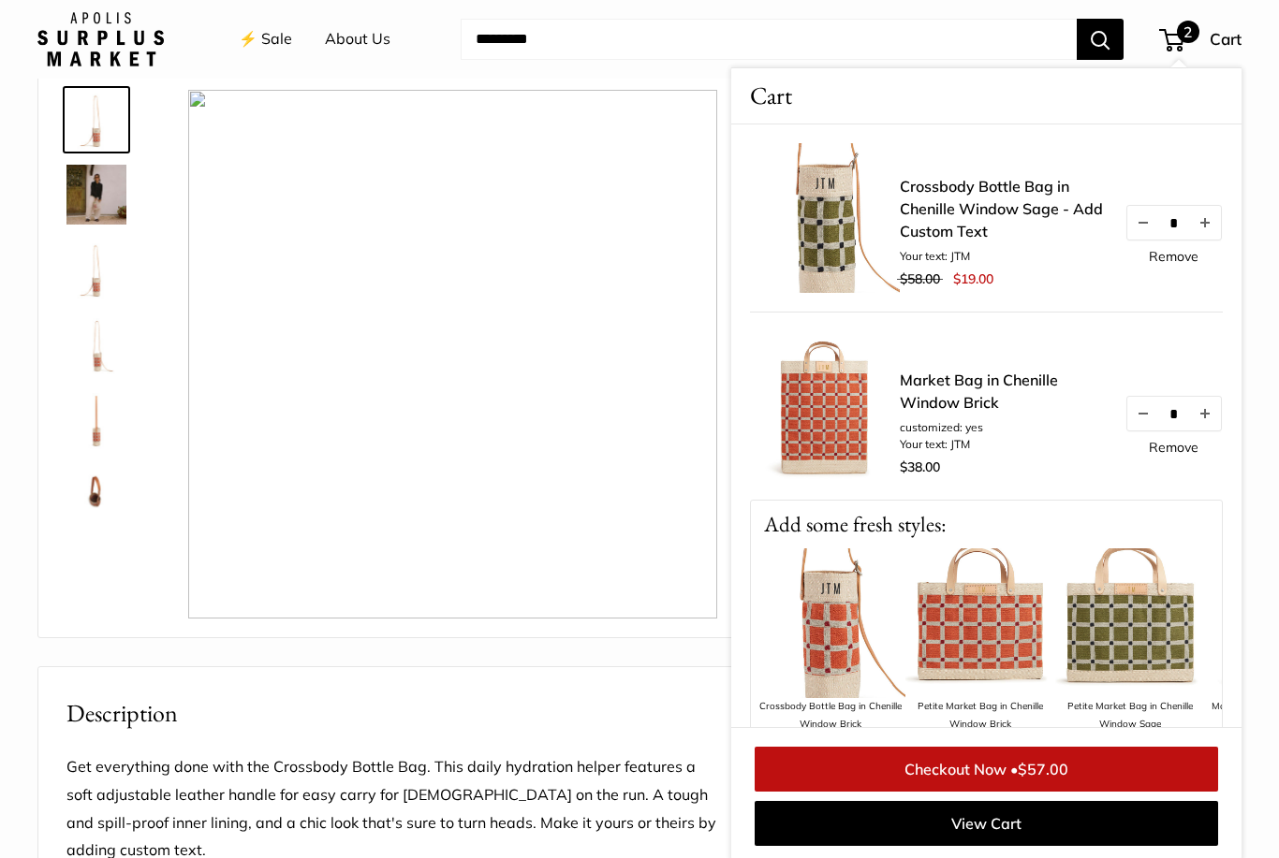
click at [1183, 257] on link "Remove" at bounding box center [1174, 256] width 50 height 13
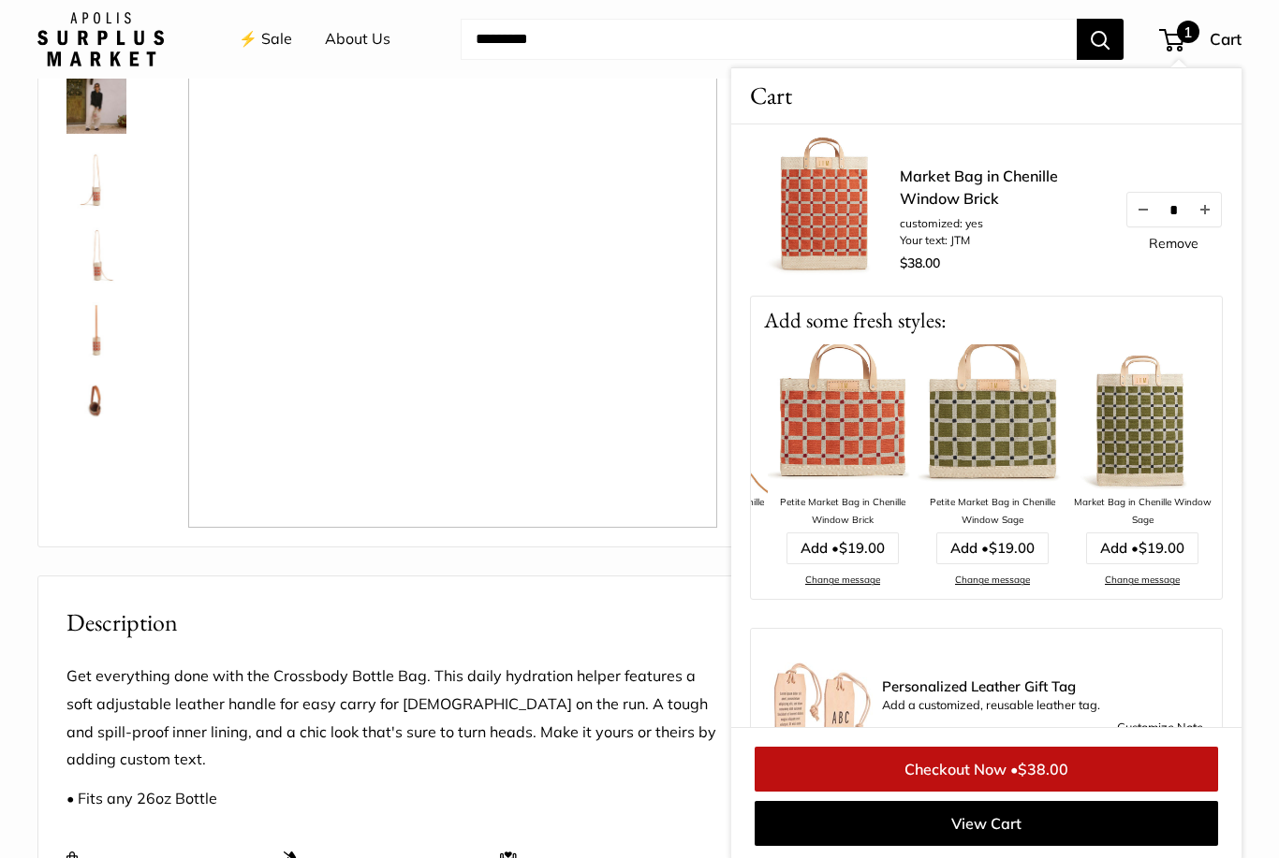
scroll to position [178, 0]
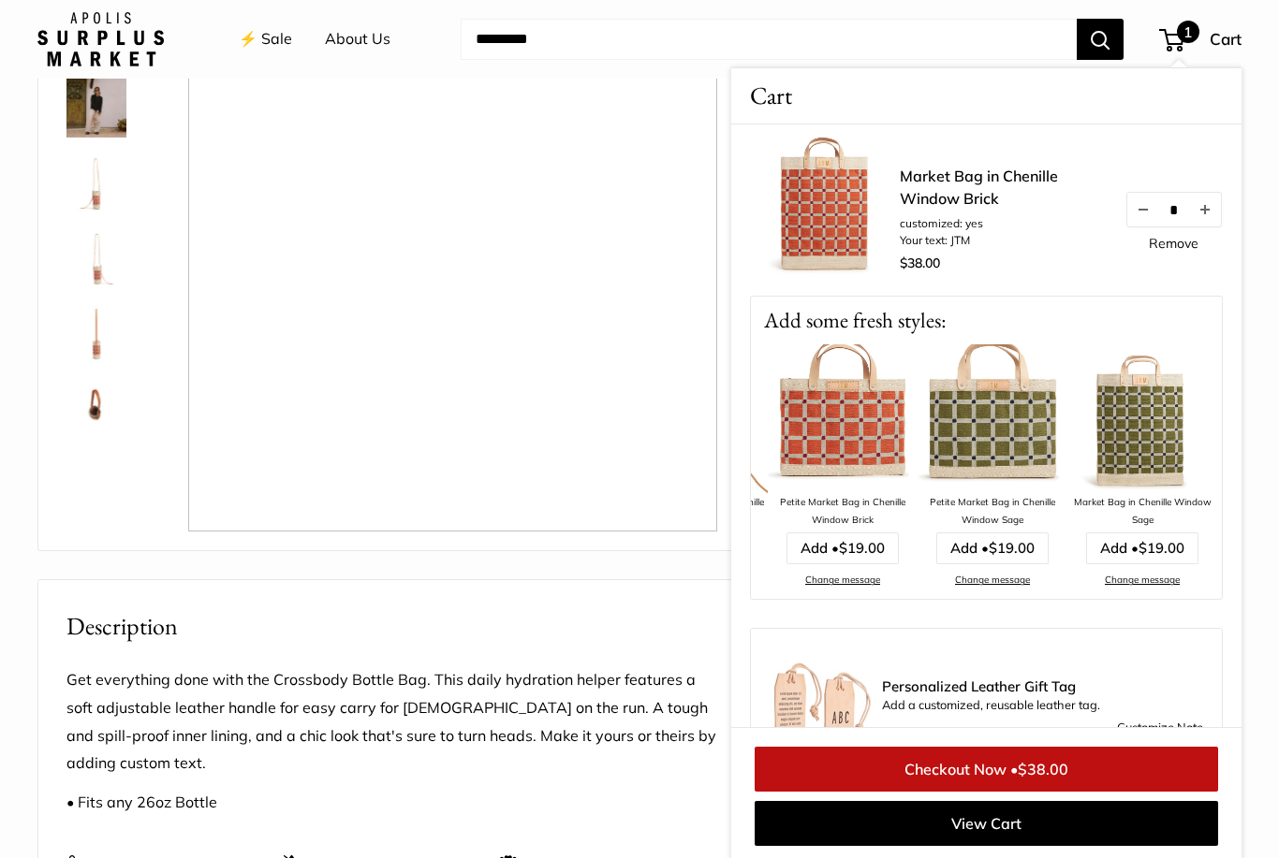
click at [994, 584] on link "Change message" at bounding box center [992, 580] width 75 height 12
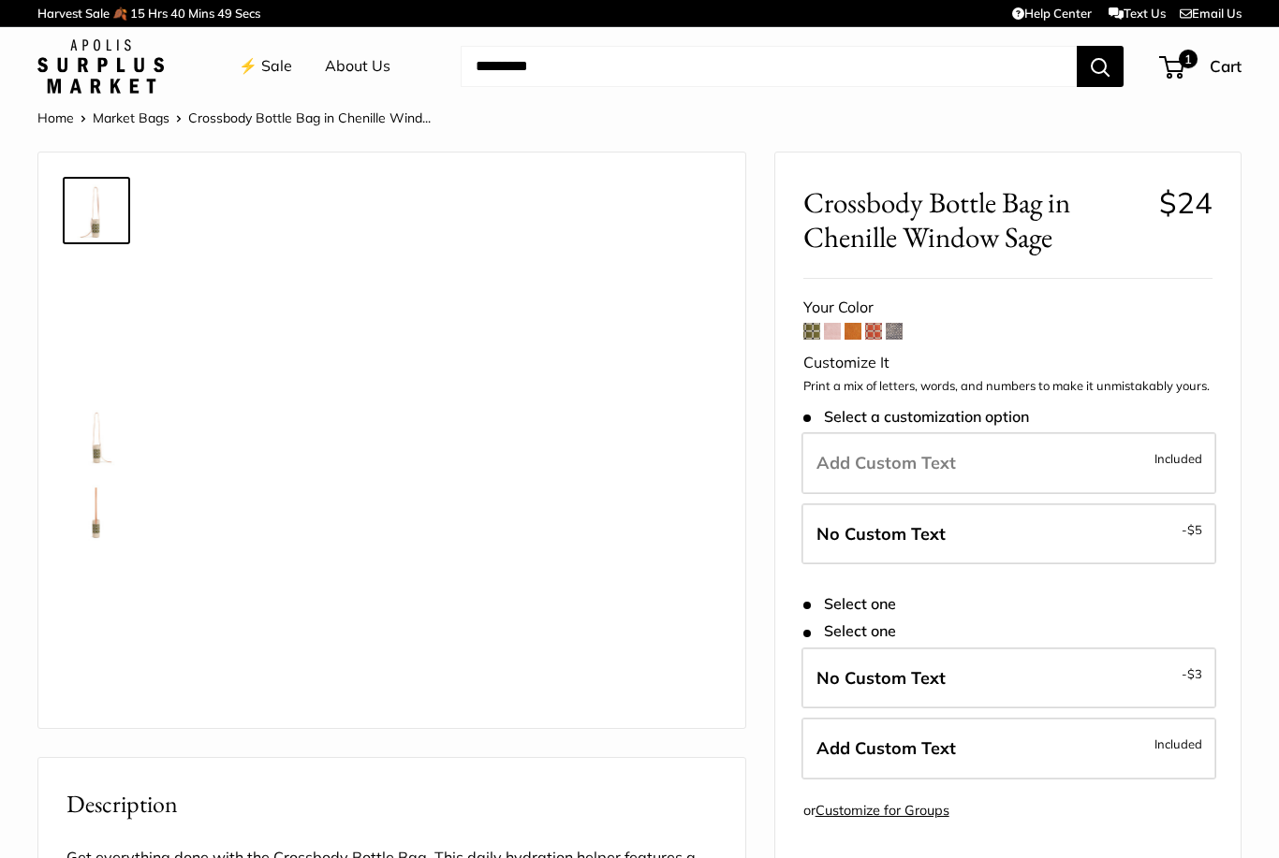
type input "***"
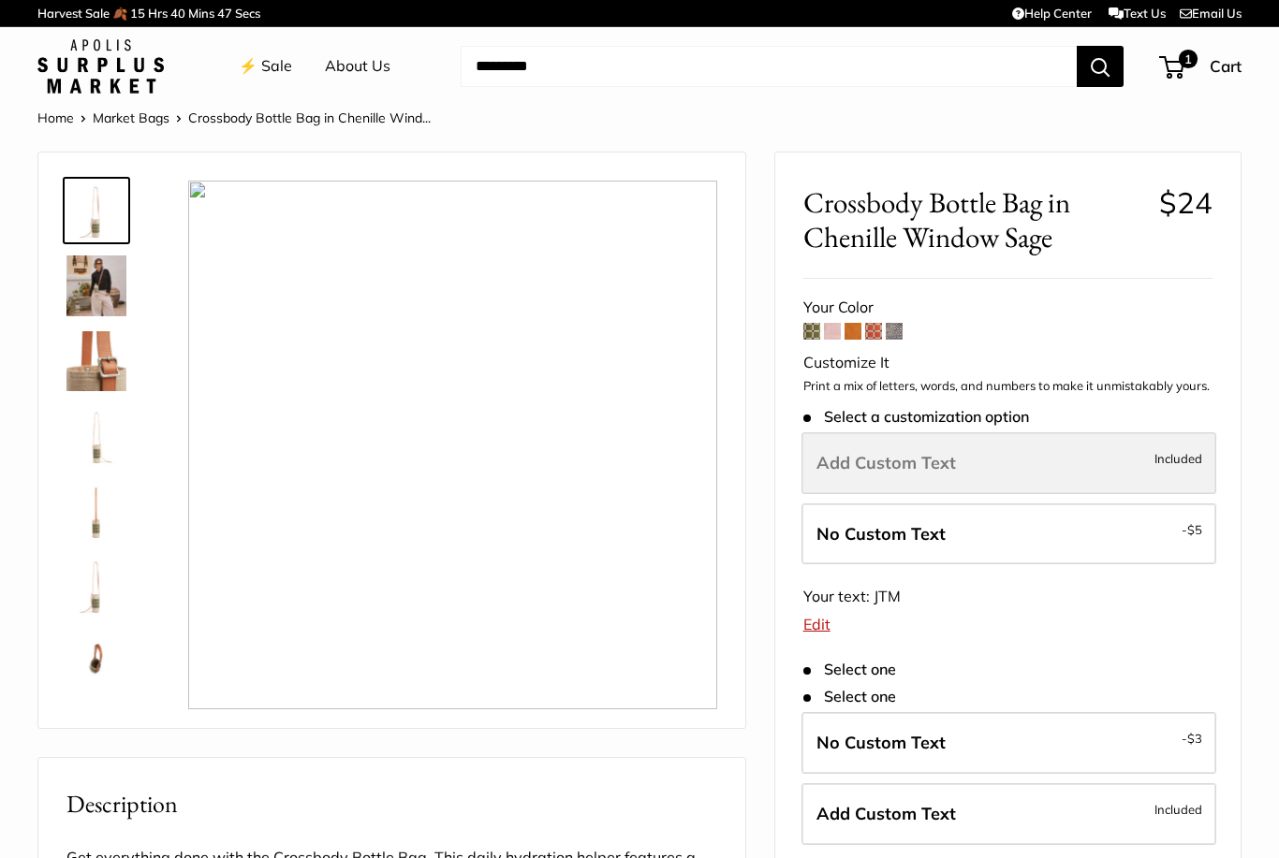
click at [910, 469] on label "Add Custom Text Included" at bounding box center [1008, 464] width 415 height 62
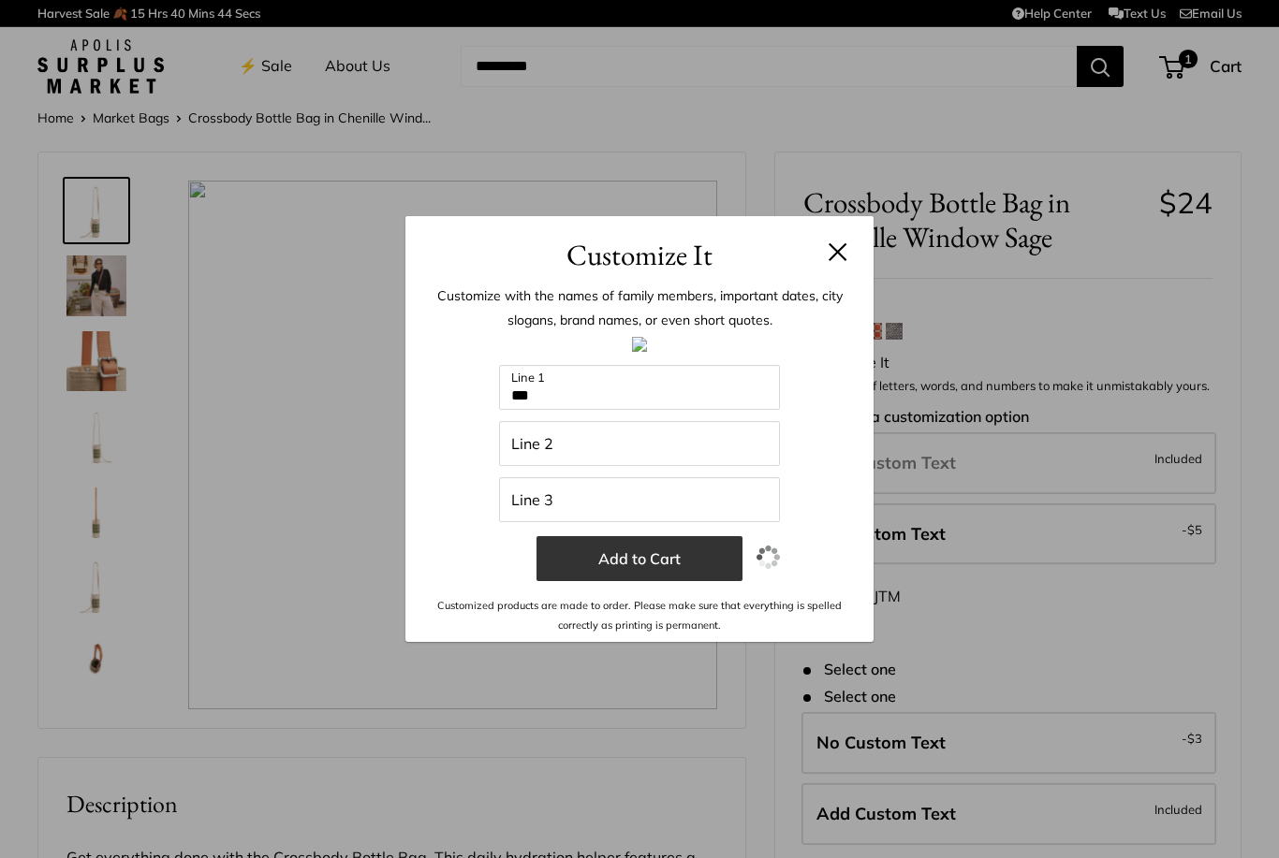
click at [642, 558] on button "Add to Cart" at bounding box center [639, 558] width 206 height 45
